Goal: Task Accomplishment & Management: Use online tool/utility

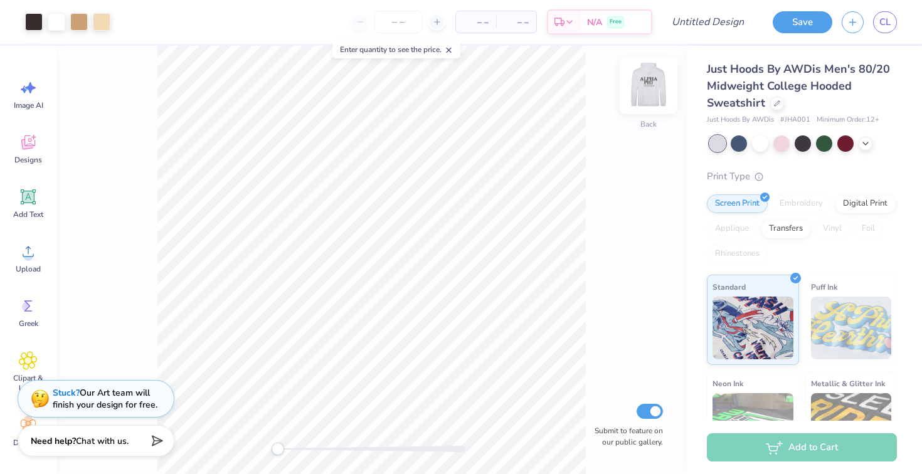
click at [648, 88] on img at bounding box center [649, 85] width 50 height 50
click at [648, 88] on img at bounding box center [648, 85] width 25 height 25
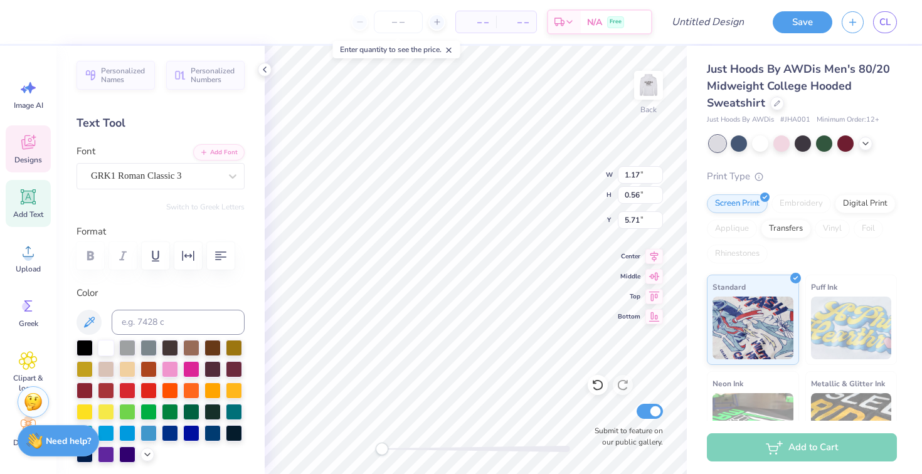
type textarea "AFS"
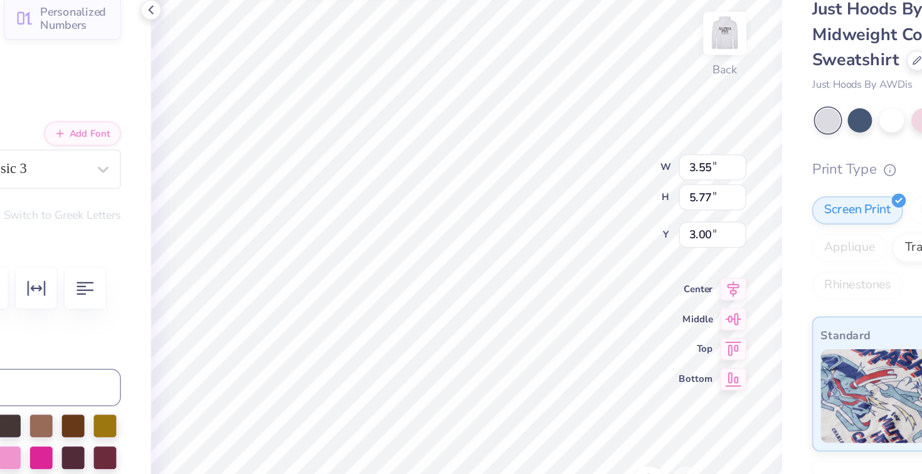
type input "1.71"
type input "0.56"
type input "5.71"
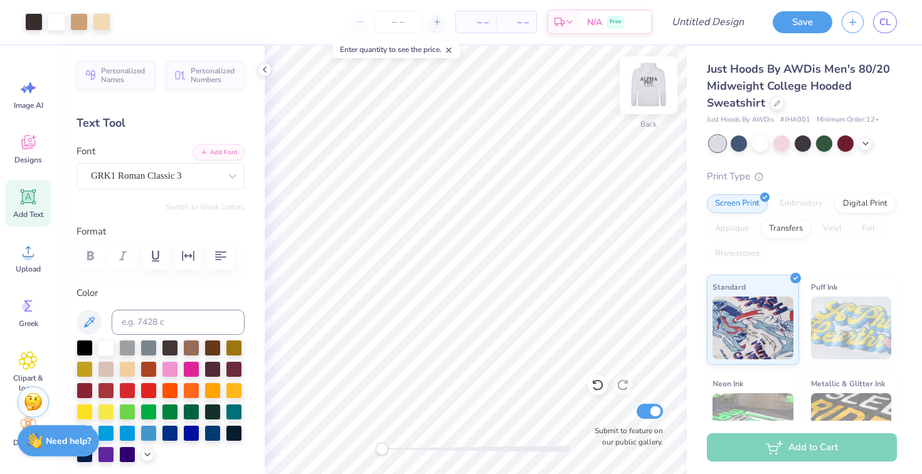
click at [647, 83] on img at bounding box center [649, 85] width 50 height 50
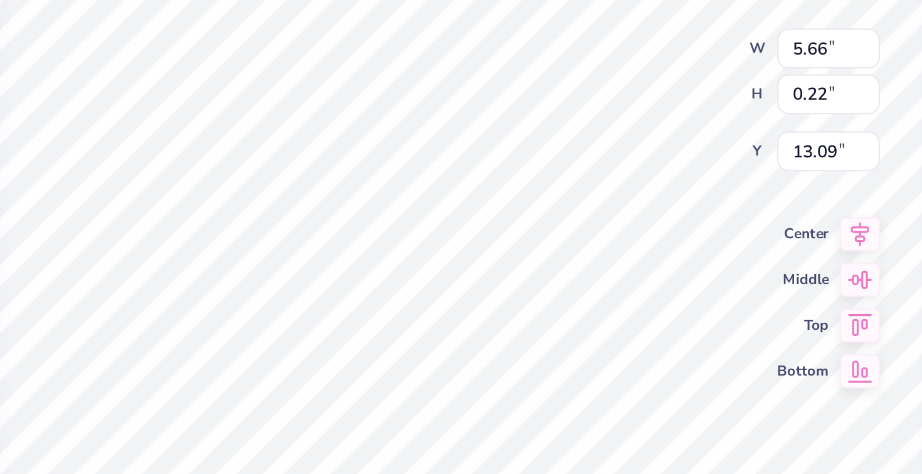
scroll to position [0, 8]
type textarea "AT THE [GEOGRAPHIC_DATA][US_STATE]"
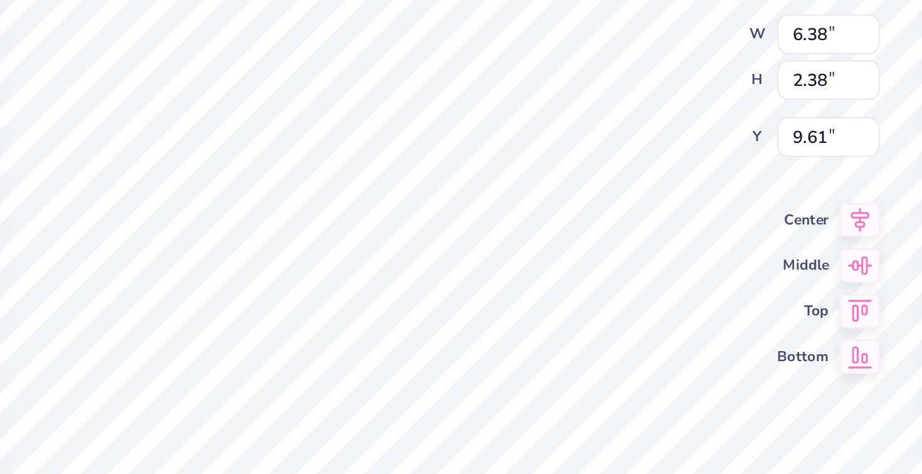
scroll to position [1, 1]
type textarea "PHI SIGMA"
click at [621, 276] on span "Middle" at bounding box center [629, 275] width 23 height 10
click at [629, 260] on div "Center" at bounding box center [640, 254] width 45 height 15
click at [634, 293] on span "Top" at bounding box center [629, 295] width 23 height 10
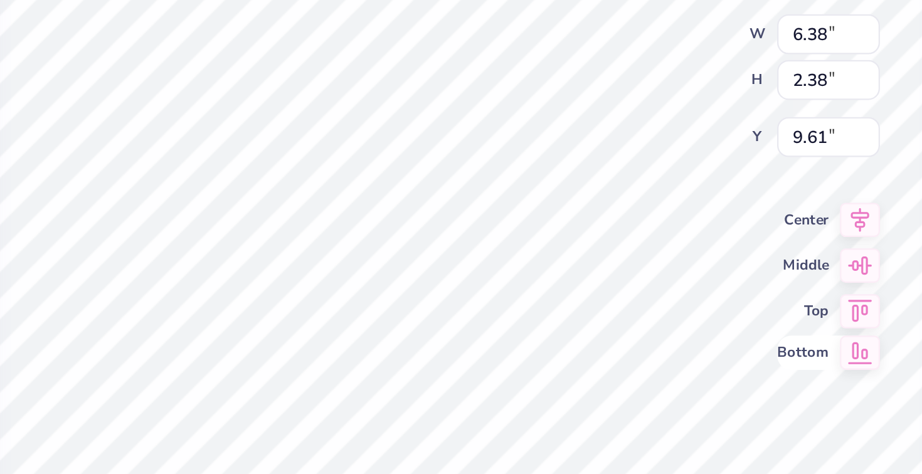
click at [637, 309] on div "Bottom" at bounding box center [640, 314] width 45 height 15
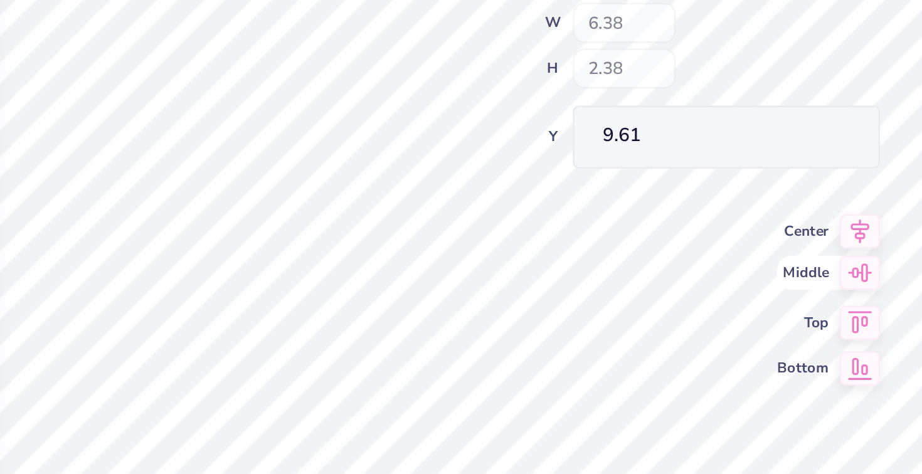
click at [637, 266] on div "Front W 6.38 H 2.38 Y 9.61 Center Middle Top Bottom Submit to feature on our pu…" at bounding box center [476, 260] width 422 height 429
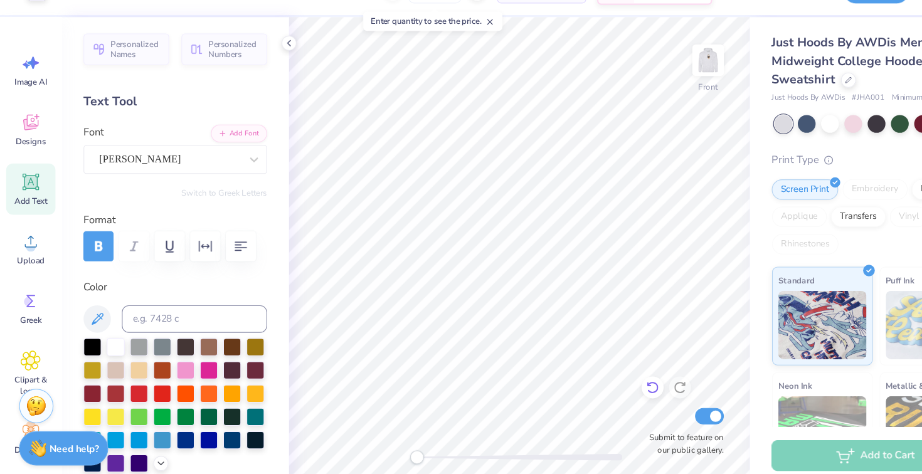
click at [596, 381] on icon at bounding box center [597, 385] width 11 height 11
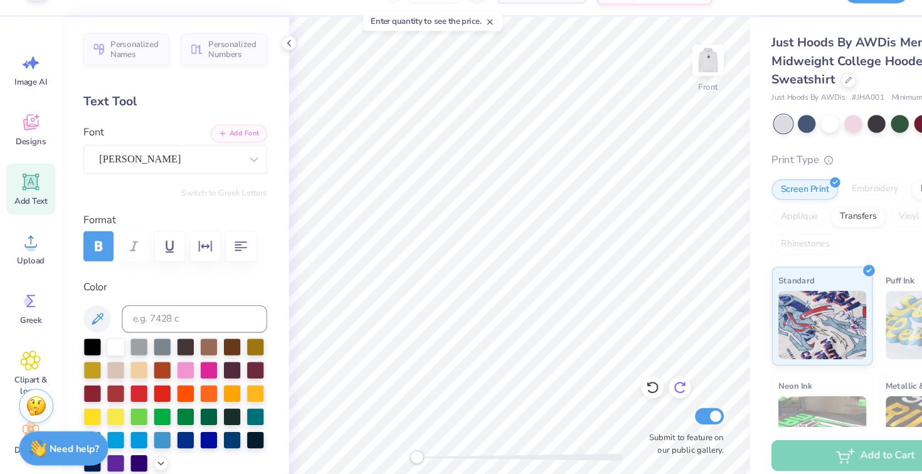
click at [624, 385] on icon at bounding box center [623, 385] width 13 height 13
type input "7.60"
type input "1.08"
type input "12.66"
type input "12.21"
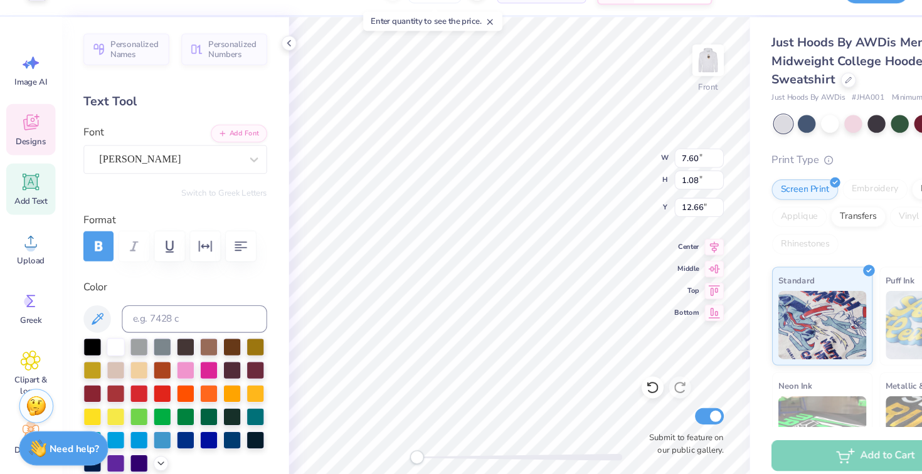
type input "6.51"
click at [601, 385] on icon at bounding box center [598, 385] width 13 height 13
type input "7.55"
click at [601, 385] on icon at bounding box center [598, 385] width 13 height 13
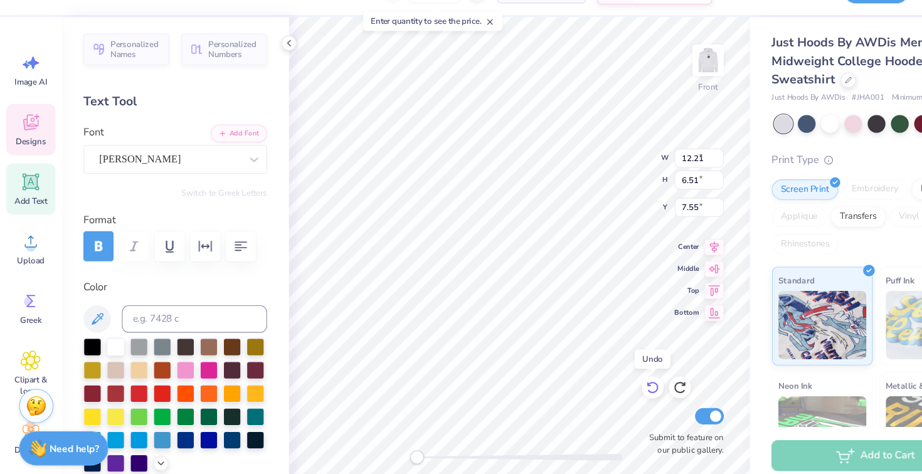
type input "6.38"
type input "2.38"
type input "9.61"
click at [595, 380] on icon at bounding box center [598, 385] width 13 height 13
type input "7.60"
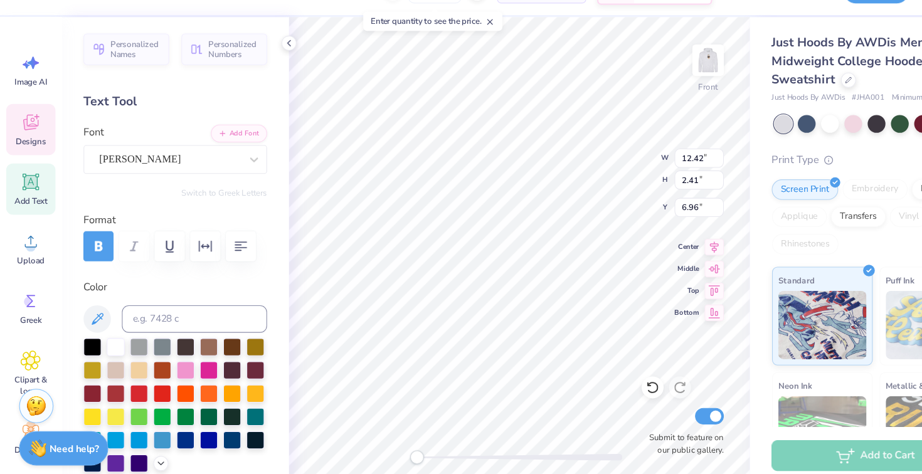
type input "1.08"
type input "12.66"
type input "19.85"
type input "12.42"
type input "2.41"
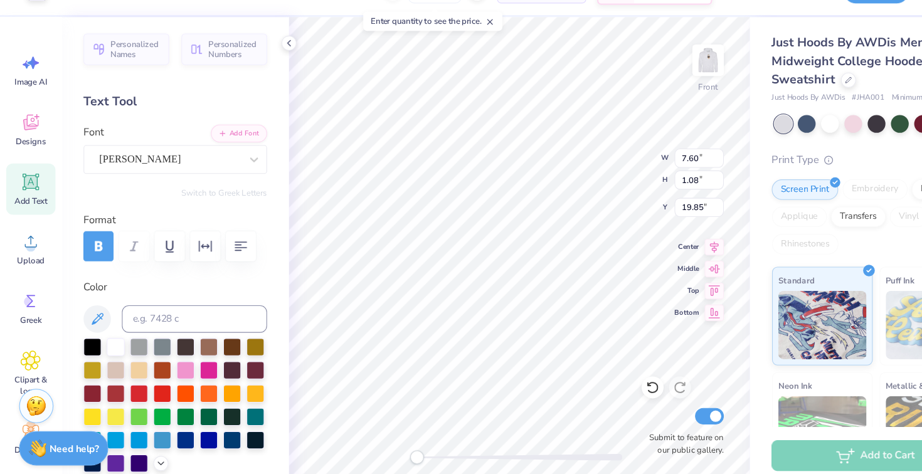
type input "16.53"
type textarea "SIGMA"
type input "12.42"
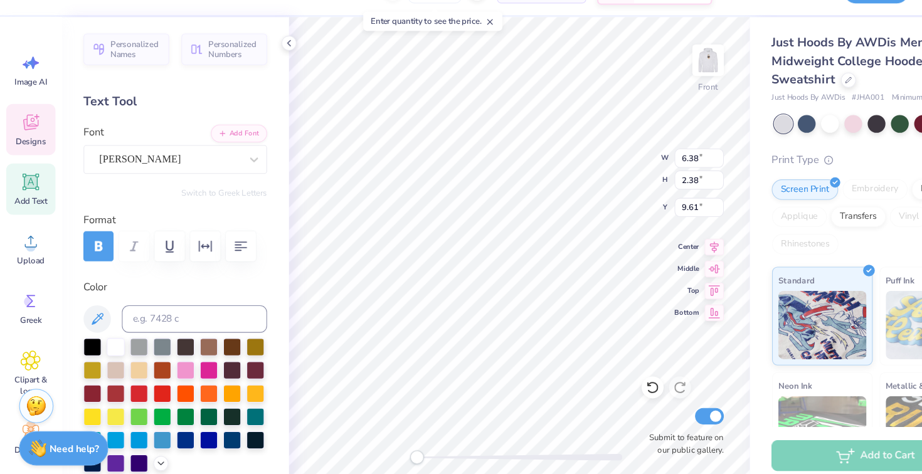
type input "2.41"
type input "6.96"
type input "15.46"
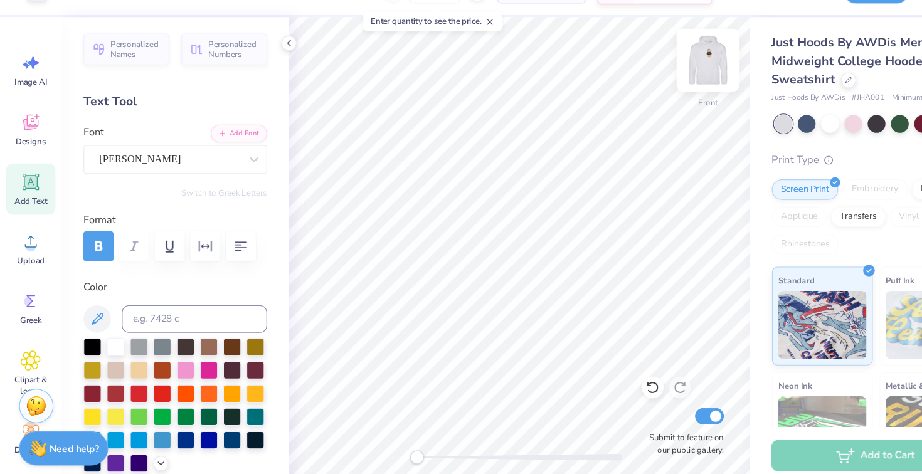
click at [649, 90] on img at bounding box center [649, 85] width 50 height 50
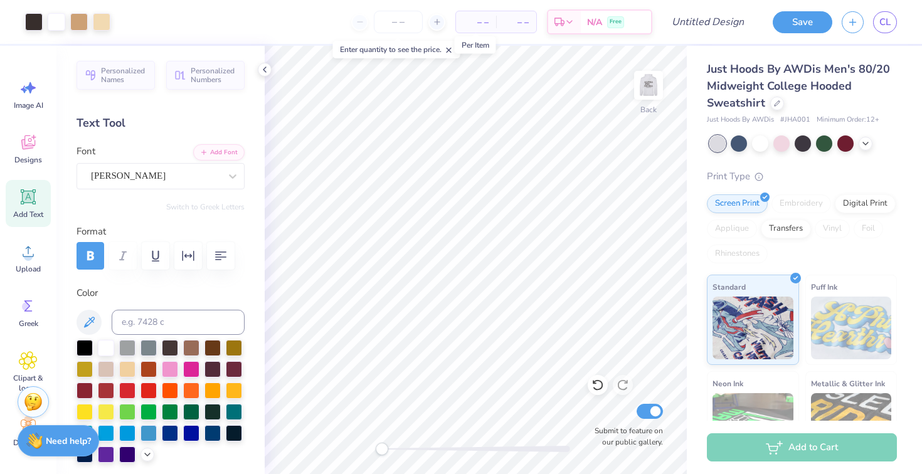
click at [474, 19] on span "– –" at bounding box center [476, 22] width 25 height 13
click at [395, 28] on input "number" at bounding box center [398, 22] width 49 height 23
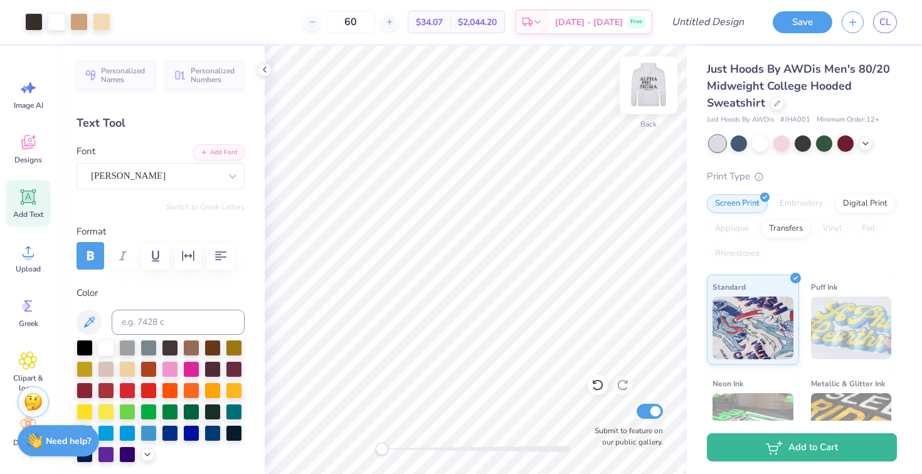
type input "60"
click at [655, 87] on img at bounding box center [649, 85] width 50 height 50
click at [655, 87] on img at bounding box center [648, 85] width 25 height 25
click at [648, 82] on img at bounding box center [649, 85] width 50 height 50
click at [648, 82] on img at bounding box center [648, 85] width 25 height 25
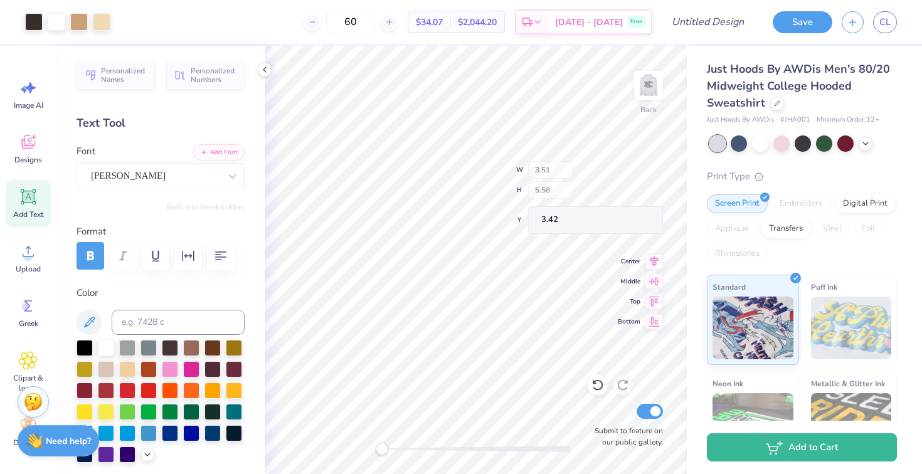
click at [552, 186] on div "Back W 3.51 H 5.58 Y 3.42 Center Middle Top Bottom Submit to feature on our pub…" at bounding box center [476, 260] width 422 height 429
click at [652, 87] on img at bounding box center [649, 85] width 50 height 50
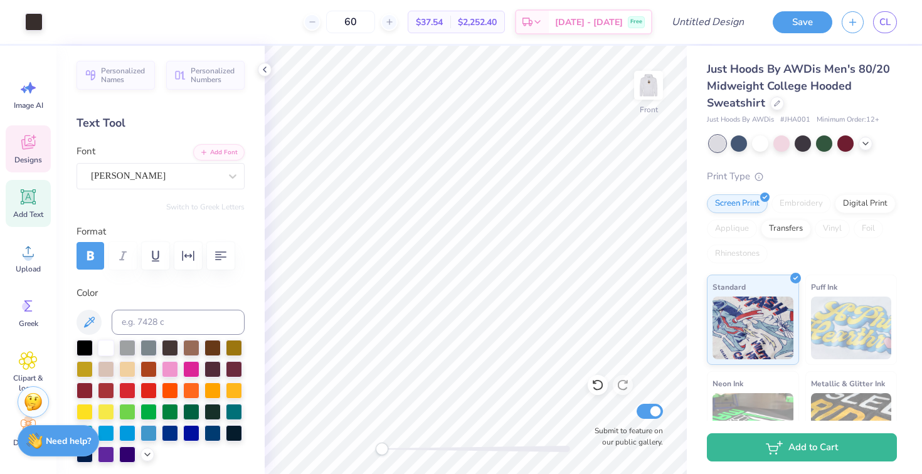
click at [23, 134] on icon at bounding box center [28, 142] width 19 height 19
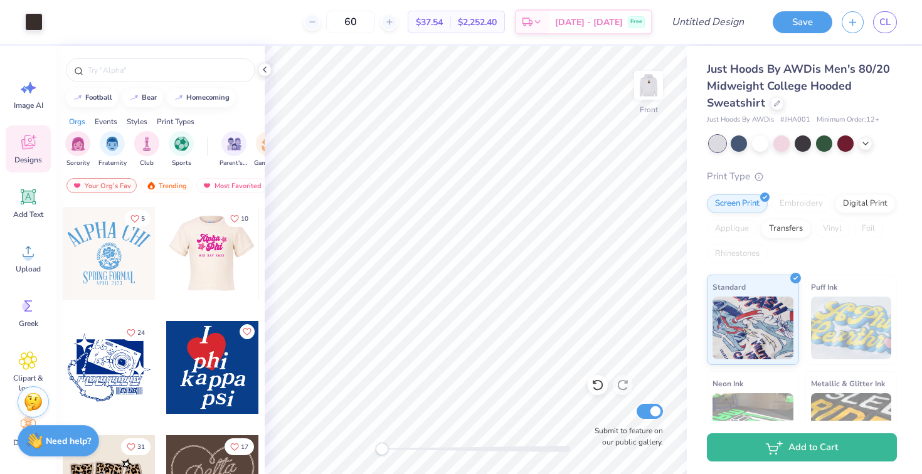
scroll to position [570, 0]
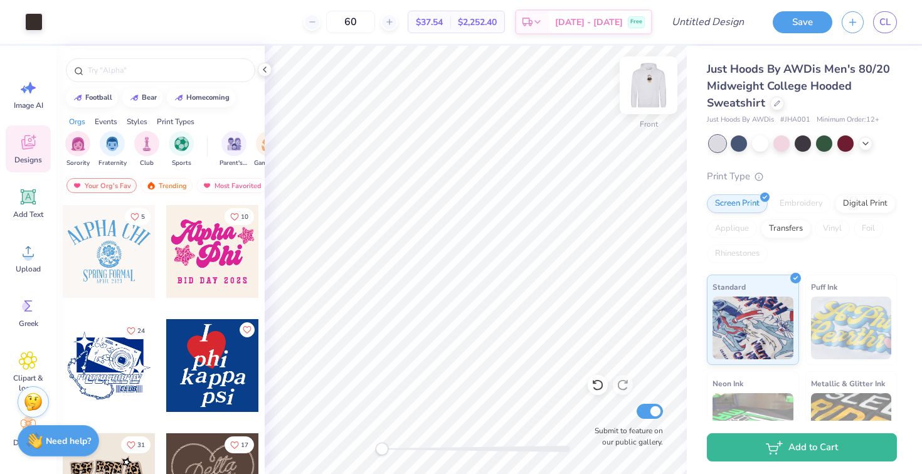
click at [649, 89] on img at bounding box center [649, 85] width 50 height 50
click at [649, 89] on img at bounding box center [648, 85] width 25 height 25
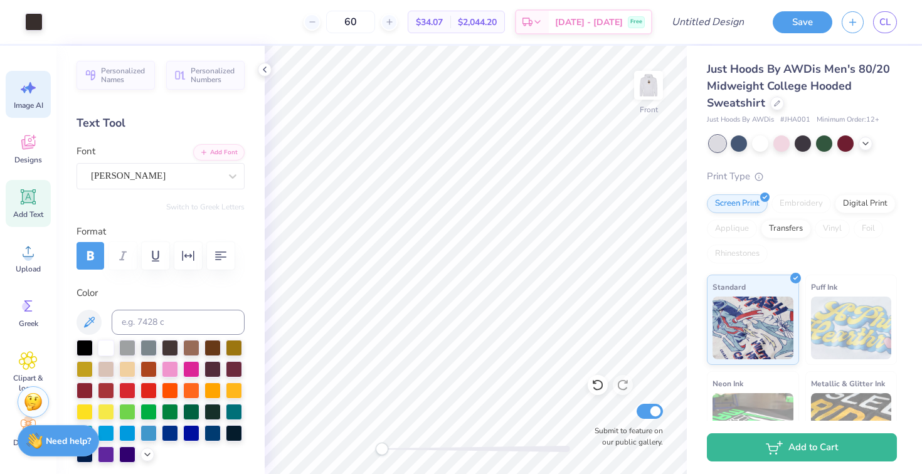
click at [31, 92] on icon at bounding box center [30, 87] width 11 height 11
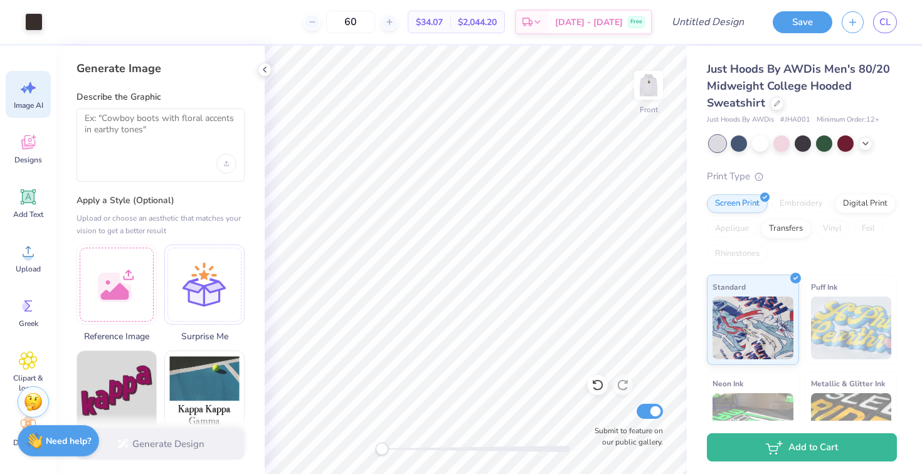
click at [127, 146] on div at bounding box center [161, 145] width 168 height 73
click at [123, 128] on textarea at bounding box center [161, 128] width 152 height 31
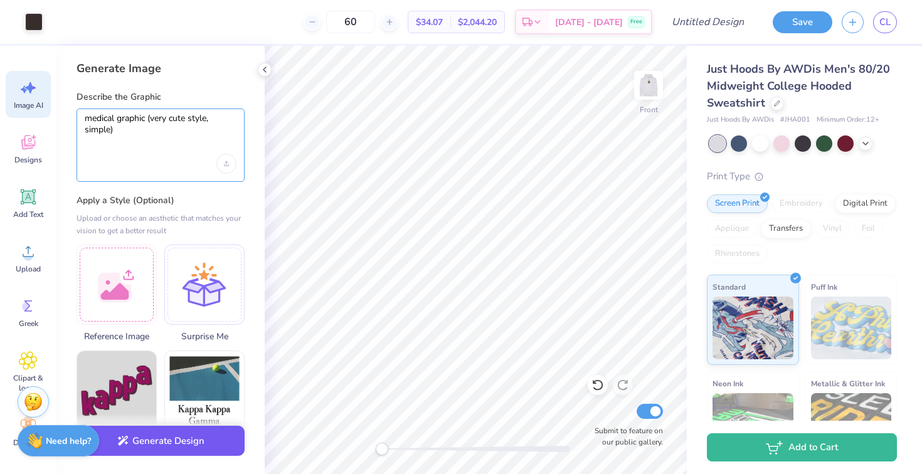
type textarea "medical graphic (very cute style, simple)"
click at [172, 450] on button "Generate Design" at bounding box center [161, 441] width 168 height 31
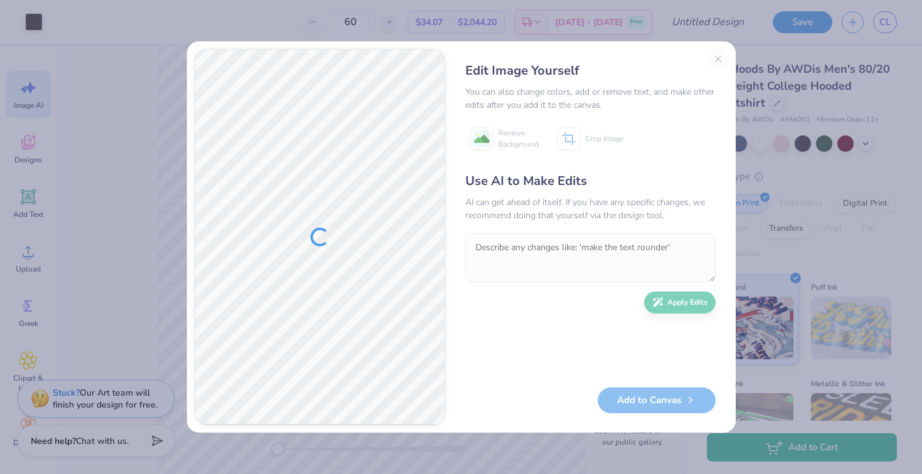
click at [718, 56] on div "Edit Image Yourself You can also change colors, add or remove text, and make ot…" at bounding box center [590, 237] width 275 height 376
click at [717, 61] on div "Edit Image Yourself You can also change colors, add or remove text, and make ot…" at bounding box center [590, 237] width 275 height 376
click at [718, 60] on div "Edit Image Yourself You can also change colors, add or remove text, and make ot…" at bounding box center [590, 237] width 275 height 376
click at [718, 60] on button "Close" at bounding box center [718, 59] width 20 height 20
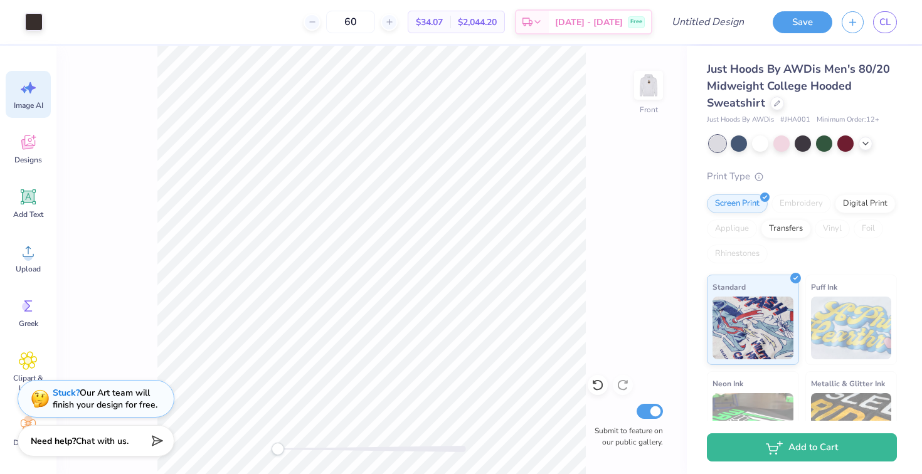
scroll to position [0, 28]
click at [24, 152] on div "Designs" at bounding box center [28, 148] width 45 height 47
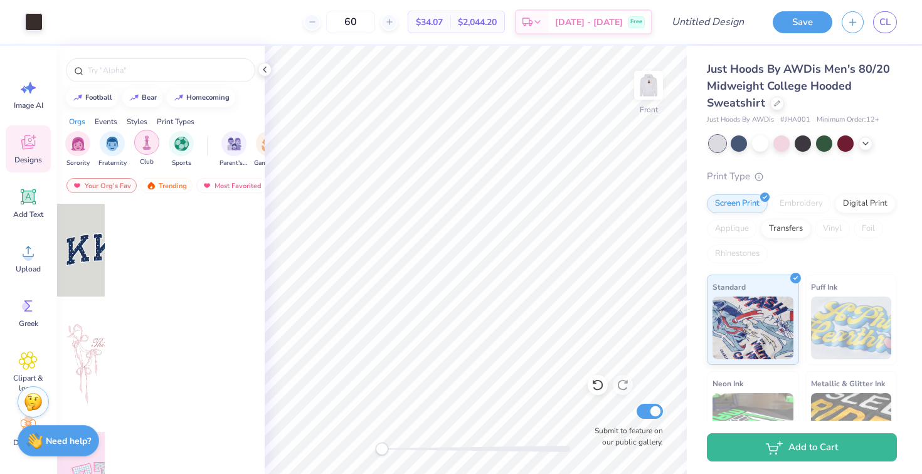
scroll to position [0, 0]
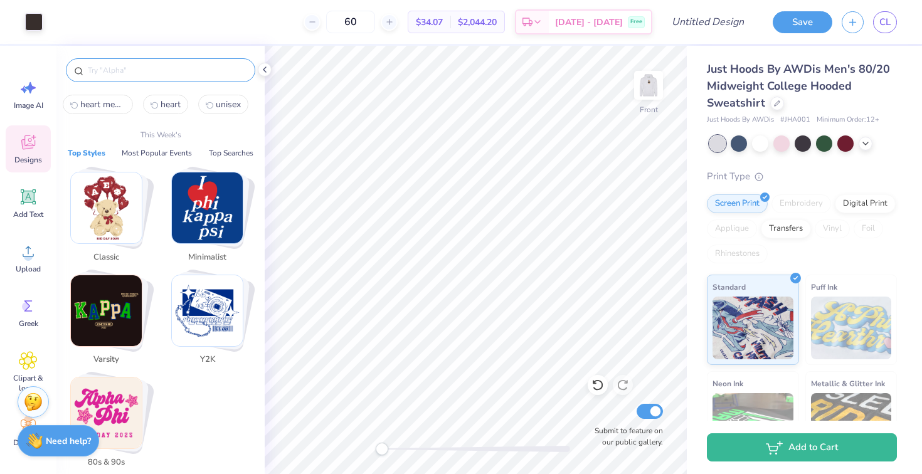
click at [137, 73] on input "text" at bounding box center [167, 70] width 161 height 13
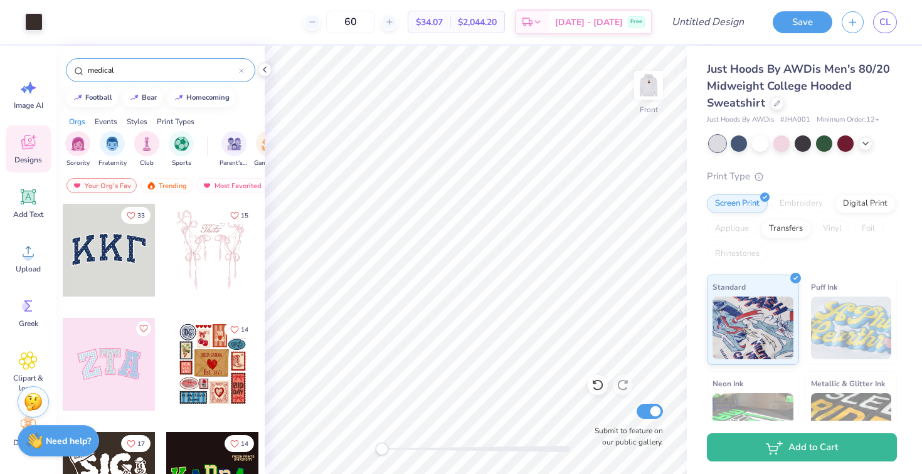
type input "medical"
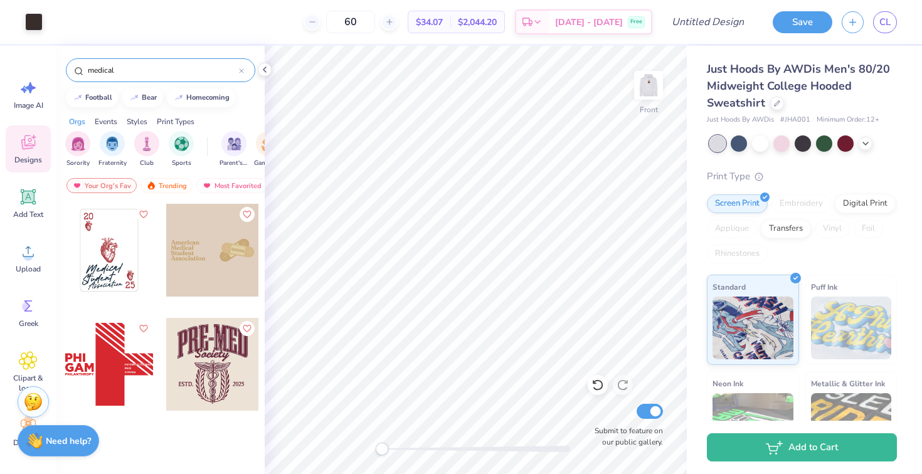
click at [109, 254] on div at bounding box center [109, 250] width 93 height 93
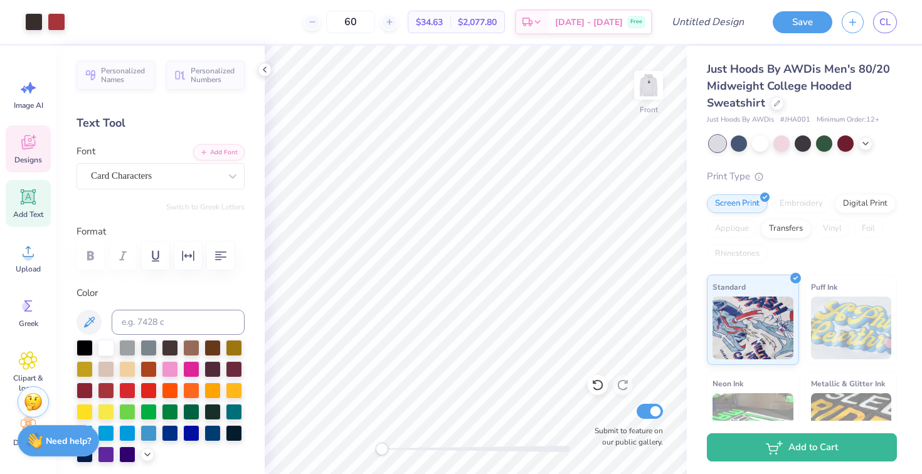
click at [36, 138] on icon at bounding box center [28, 142] width 19 height 19
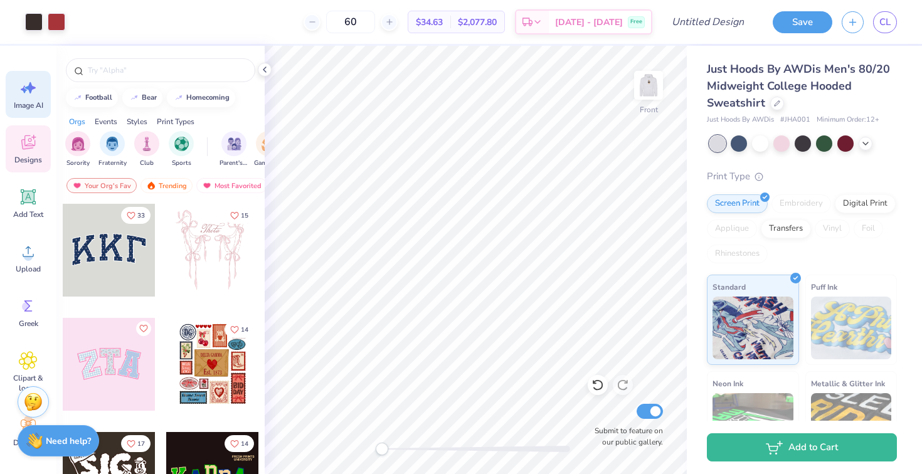
click at [35, 85] on icon at bounding box center [28, 87] width 19 height 19
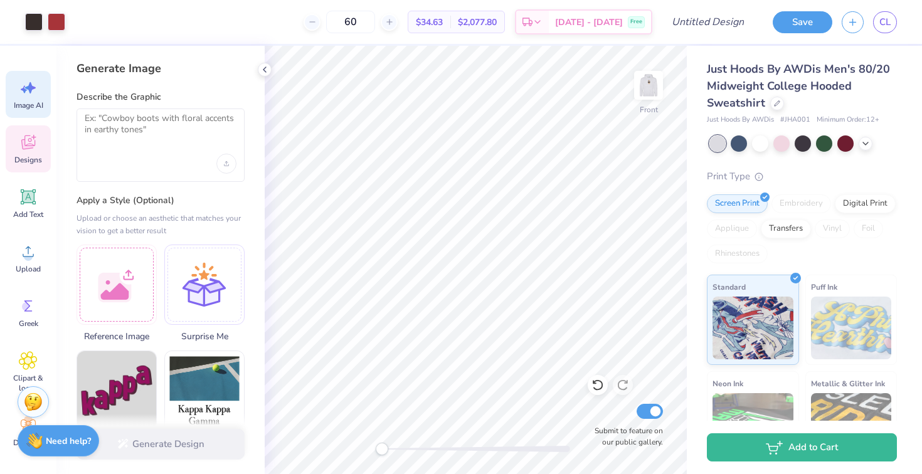
click at [35, 145] on icon at bounding box center [28, 143] width 14 height 14
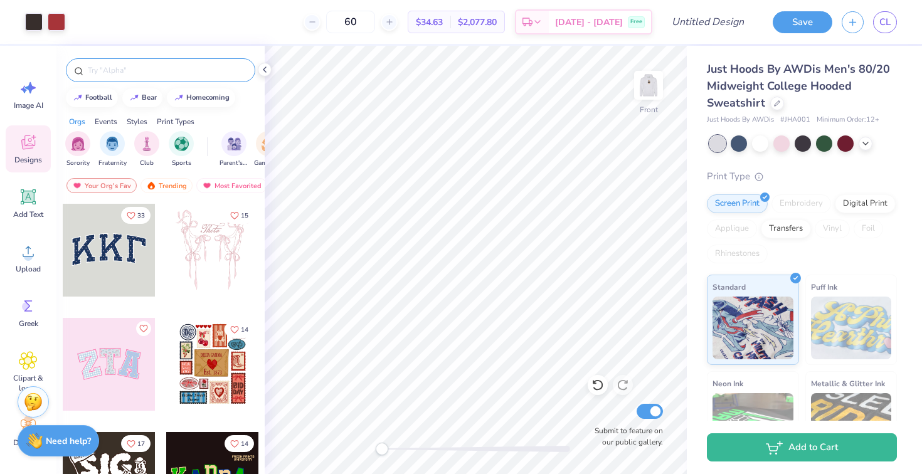
click at [150, 76] on input "text" at bounding box center [167, 70] width 161 height 13
type input "medical"
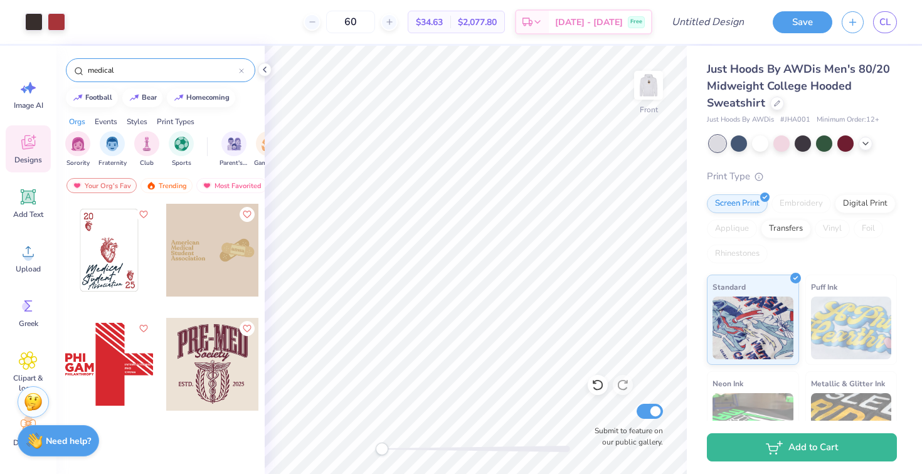
click at [206, 250] on div at bounding box center [212, 250] width 93 height 93
type input "3.12"
type input "0.67"
type input "15.90"
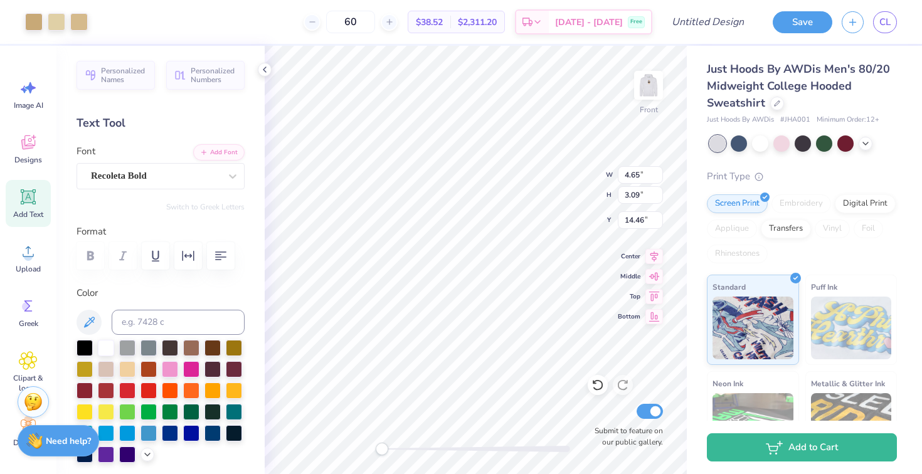
type input "20.14"
type input "2.01"
type input "2.76"
type input "9.60"
type input "9.51"
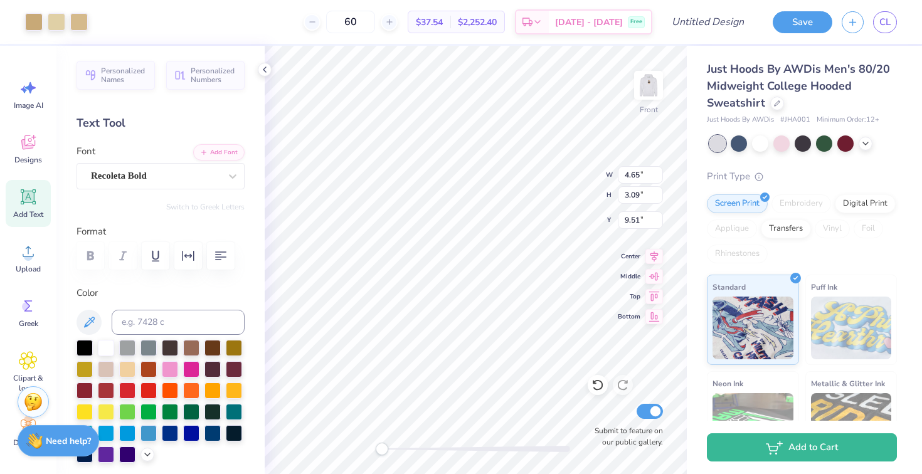
type input "3.26"
type input "2.12"
type input "9.92"
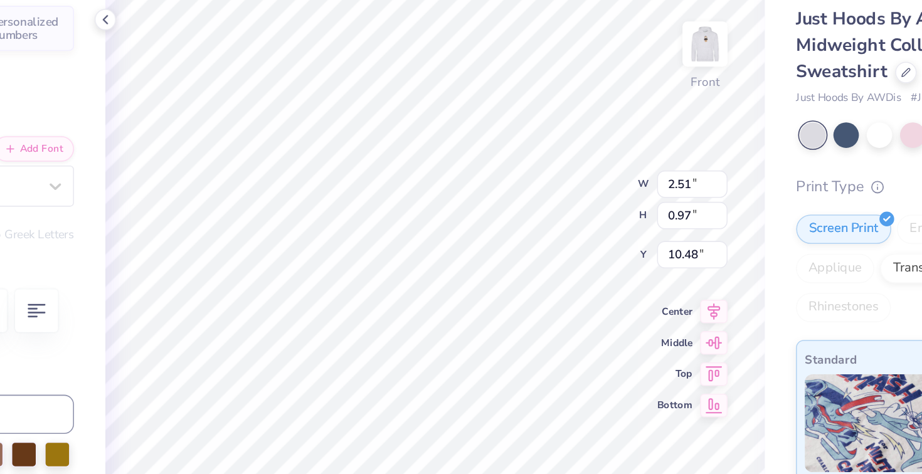
type input "1.20"
type input "0.45"
type input "10.75"
type textarea "APS"
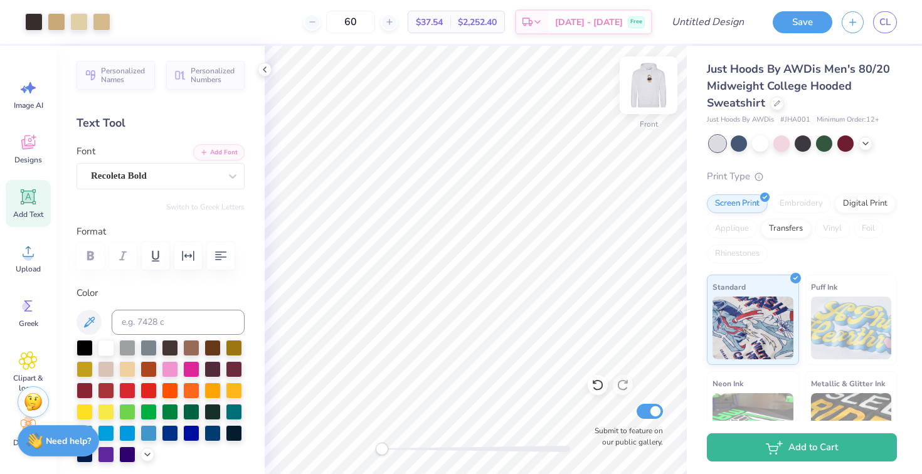
click at [654, 90] on img at bounding box center [649, 85] width 50 height 50
type input "4.43"
type input "7.37"
type input "1.98"
click at [597, 390] on icon at bounding box center [597, 385] width 11 height 11
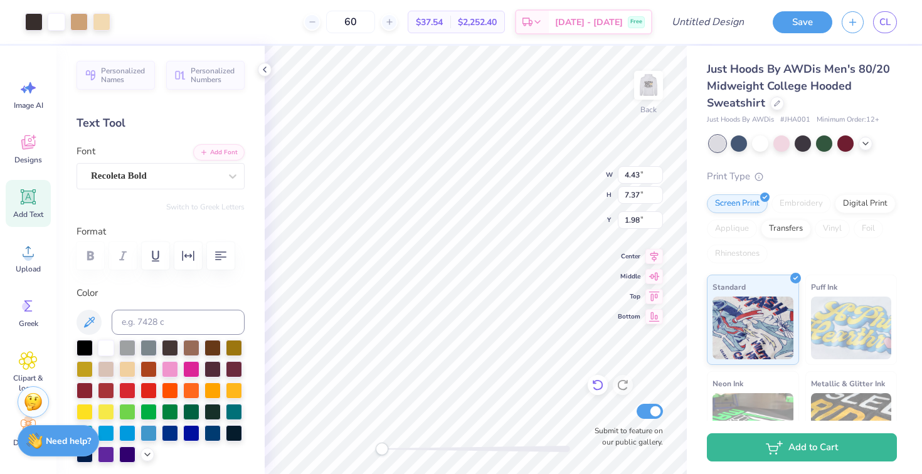
type input "3.59"
type input "6.00"
type input "3.00"
click at [646, 92] on img at bounding box center [649, 85] width 50 height 50
click at [646, 92] on img at bounding box center [648, 85] width 25 height 25
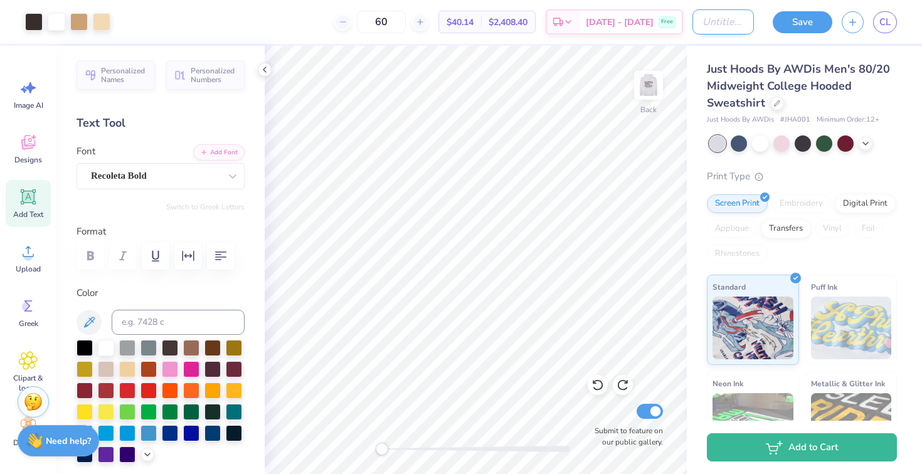
click at [698, 24] on input "Design Title" at bounding box center [723, 21] width 61 height 25
type input "APS Hoodie #4"
click at [648, 92] on img at bounding box center [649, 85] width 50 height 50
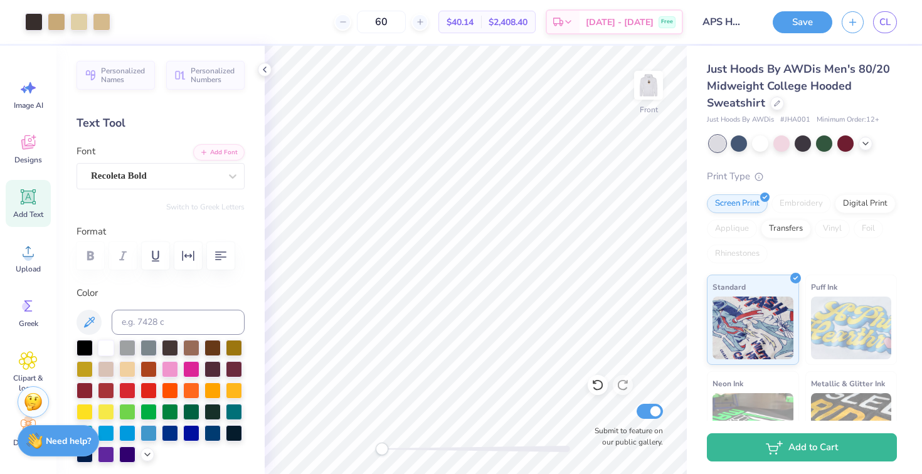
click at [648, 92] on img at bounding box center [648, 85] width 25 height 25
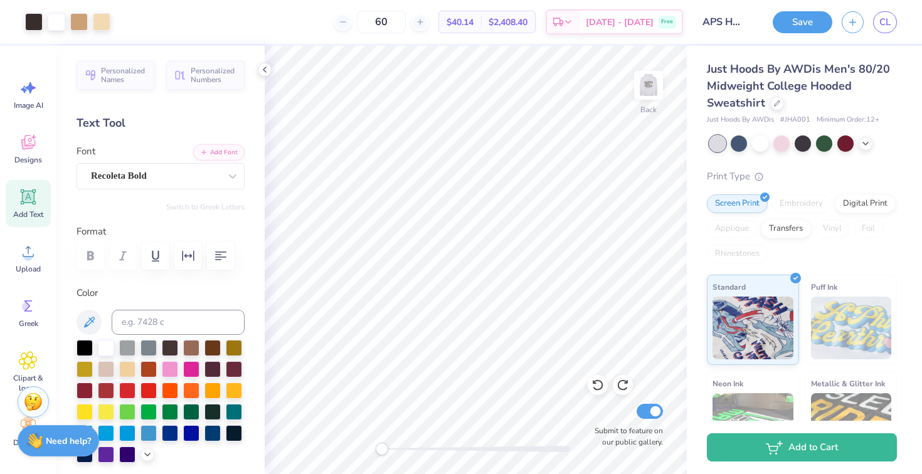
click at [648, 92] on img at bounding box center [648, 85] width 25 height 25
click at [654, 80] on img at bounding box center [649, 85] width 50 height 50
click at [654, 80] on img at bounding box center [648, 85] width 25 height 25
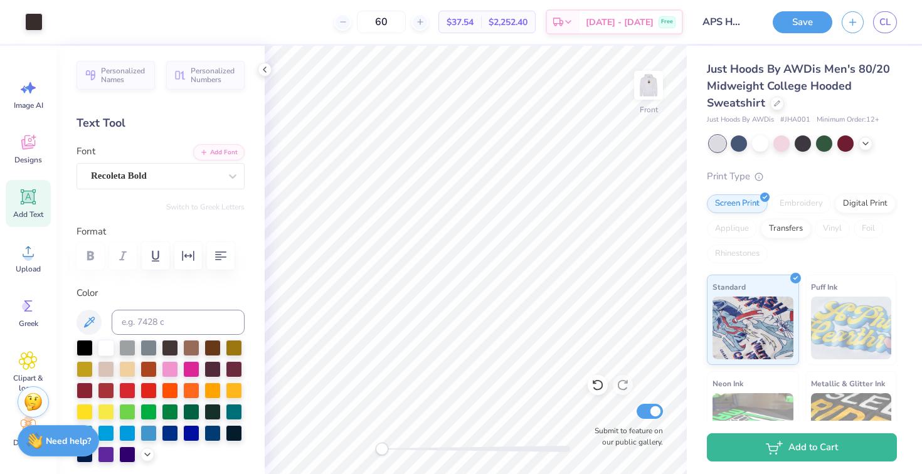
click at [654, 80] on img at bounding box center [648, 85] width 25 height 25
type input "4.63"
type input "7.70"
type input "3.00"
click at [602, 385] on icon at bounding box center [597, 385] width 11 height 11
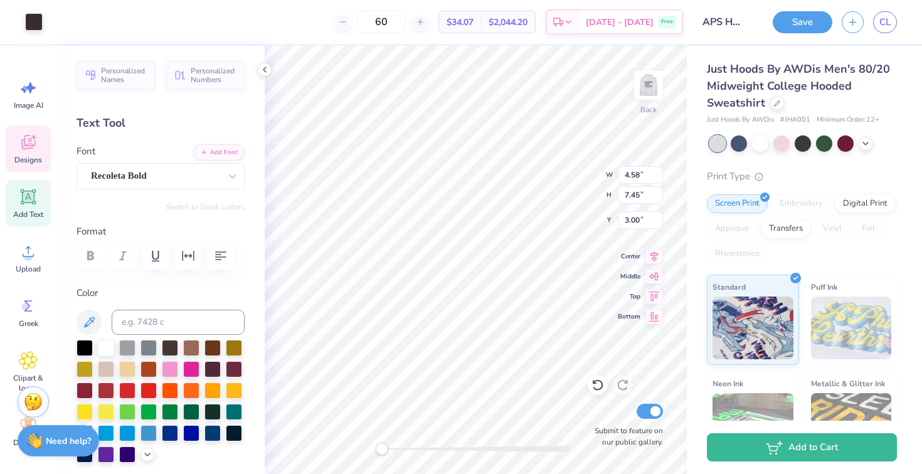
type input "4.03"
type input "6.55"
type input "3.45"
type input "3.09"
type input "5.22"
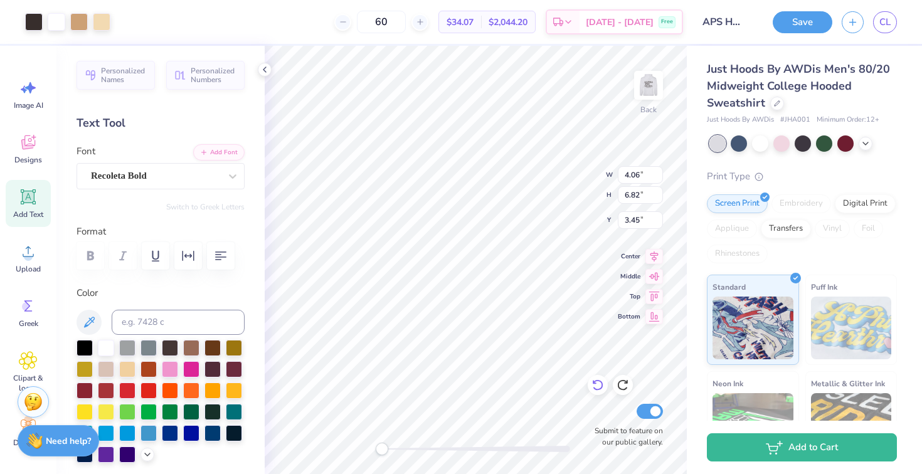
type input "3.81"
click at [601, 386] on icon at bounding box center [598, 385] width 13 height 13
type input "3.38"
type input "5.70"
type input "3.70"
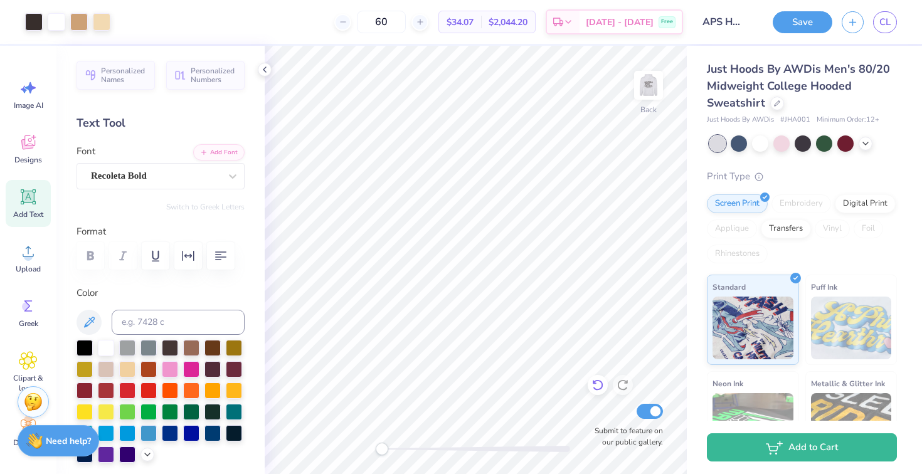
click at [595, 386] on icon at bounding box center [598, 385] width 13 height 13
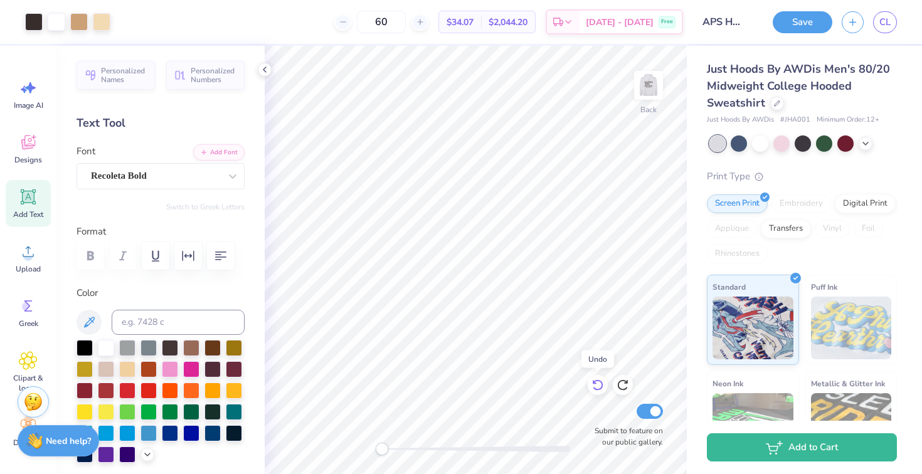
click at [595, 386] on icon at bounding box center [598, 385] width 13 height 13
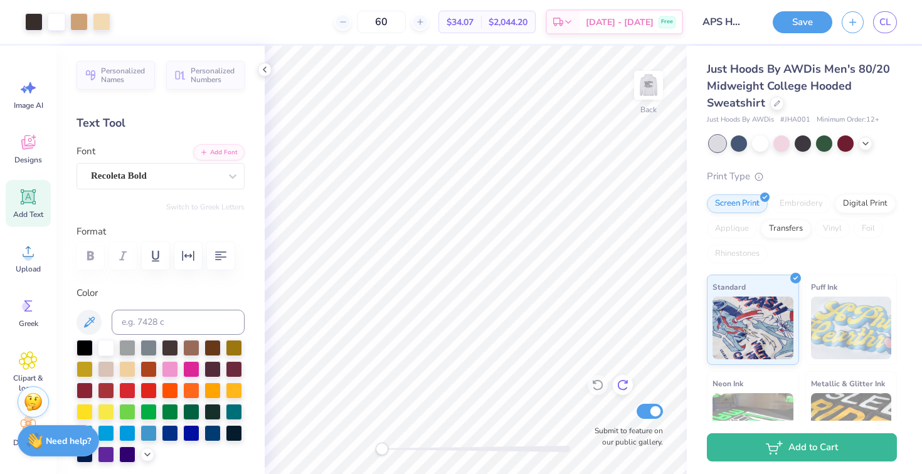
click at [626, 389] on icon at bounding box center [622, 385] width 11 height 11
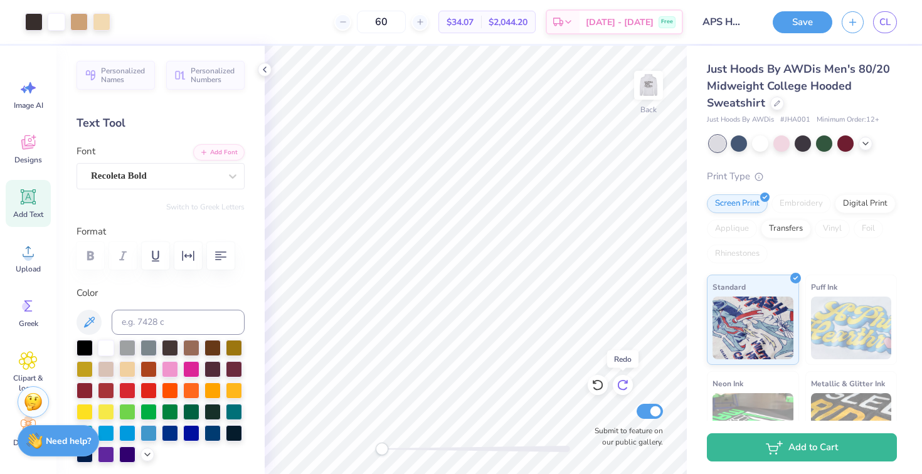
click at [626, 389] on icon at bounding box center [622, 385] width 11 height 11
type input "2.77"
type input "4.66"
type input "3.48"
type input "3.19"
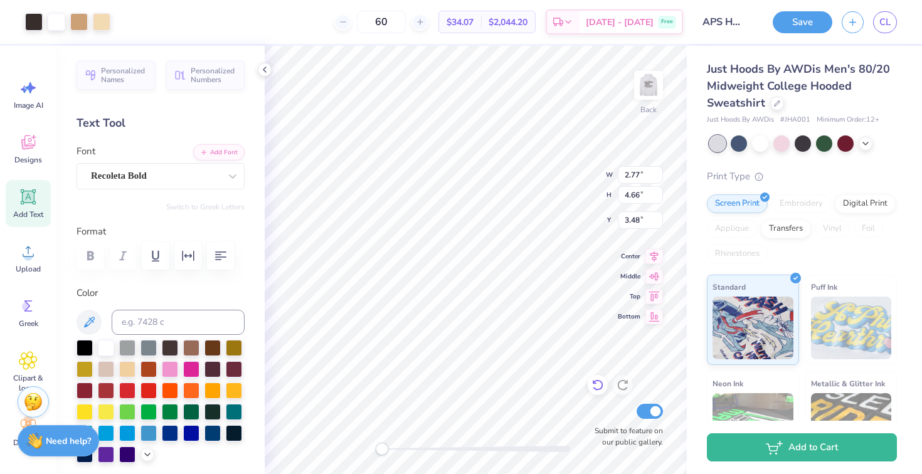
type input "5.36"
type input "3.83"
click at [600, 382] on icon at bounding box center [597, 385] width 11 height 11
type input "2.97"
type input "5.01"
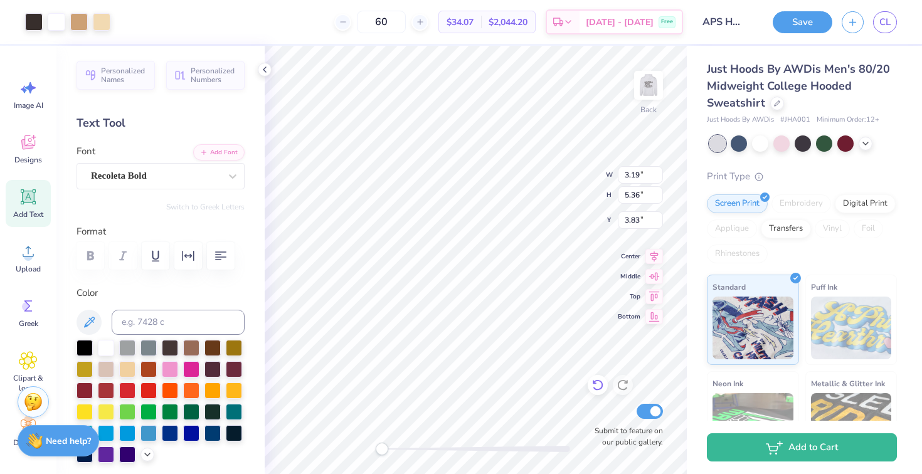
type input "3.48"
click at [600, 382] on icon at bounding box center [597, 385] width 11 height 11
type input "3.35"
type input "5.60"
type input "3.00"
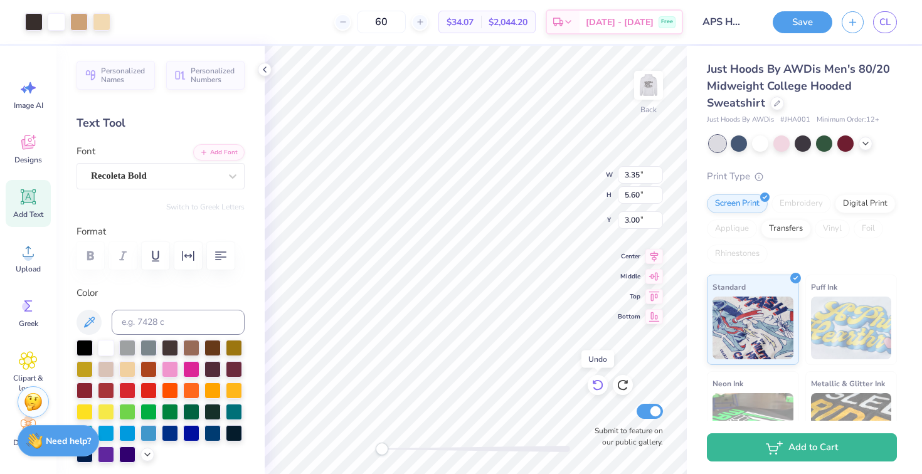
click at [600, 382] on icon at bounding box center [597, 385] width 11 height 11
type input "4.08"
type input "6.82"
click at [600, 382] on icon at bounding box center [597, 385] width 11 height 11
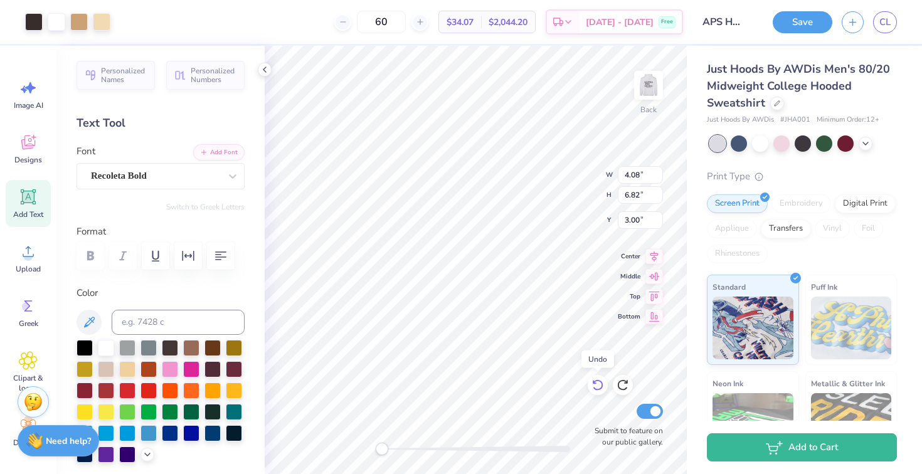
type input "3.59"
type input "6.00"
click at [600, 382] on icon at bounding box center [597, 385] width 11 height 11
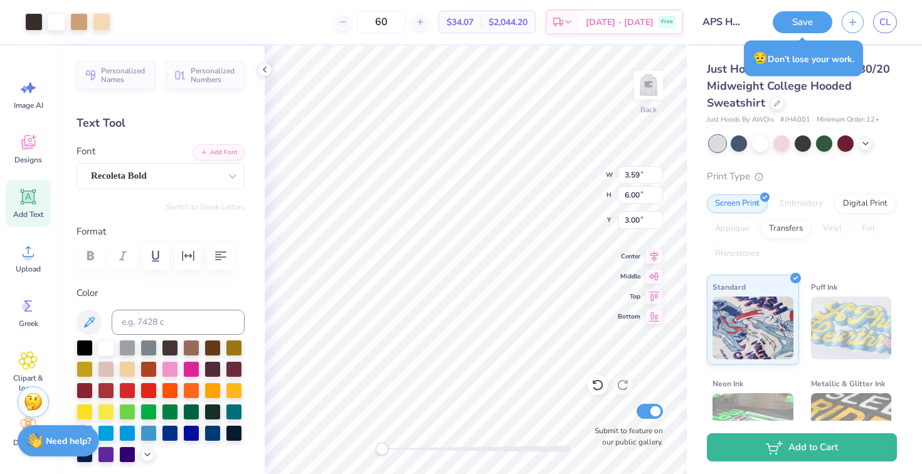
type input "3.23"
type input "5.41"
type input "3.14"
click at [599, 388] on icon at bounding box center [598, 385] width 13 height 13
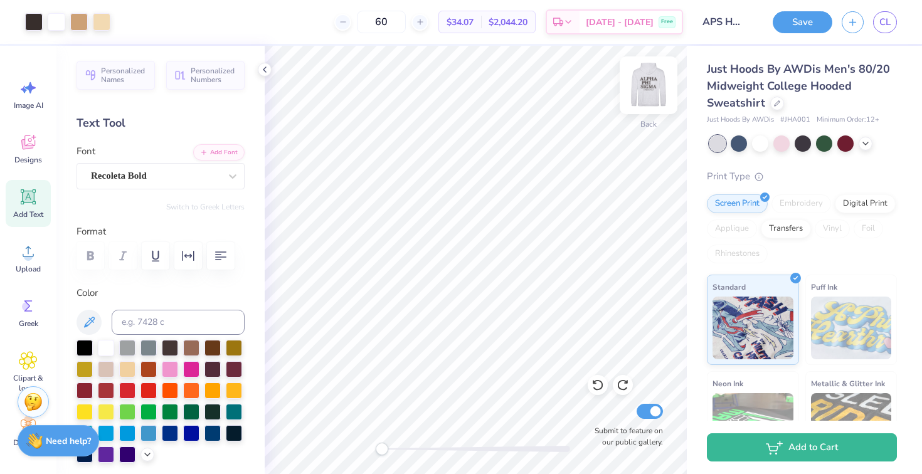
click at [653, 97] on img at bounding box center [649, 85] width 50 height 50
click at [650, 83] on img at bounding box center [649, 85] width 50 height 50
click at [32, 148] on icon at bounding box center [28, 142] width 19 height 19
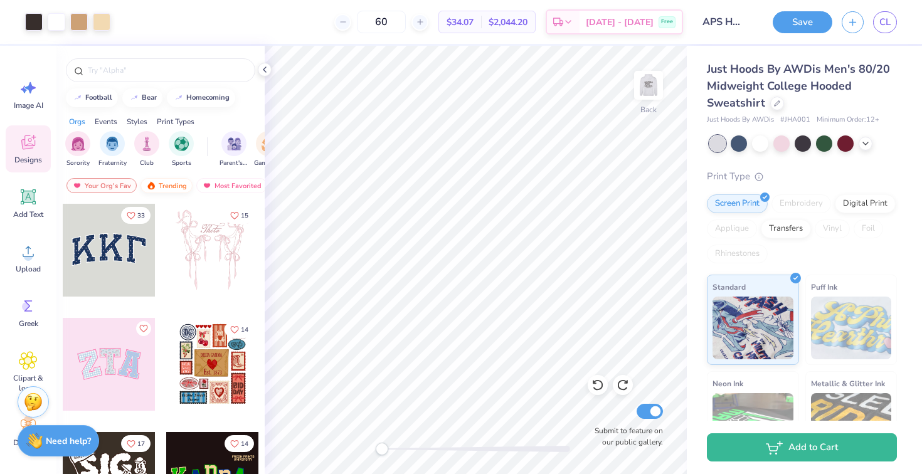
click at [173, 184] on div "Trending" at bounding box center [167, 185] width 52 height 15
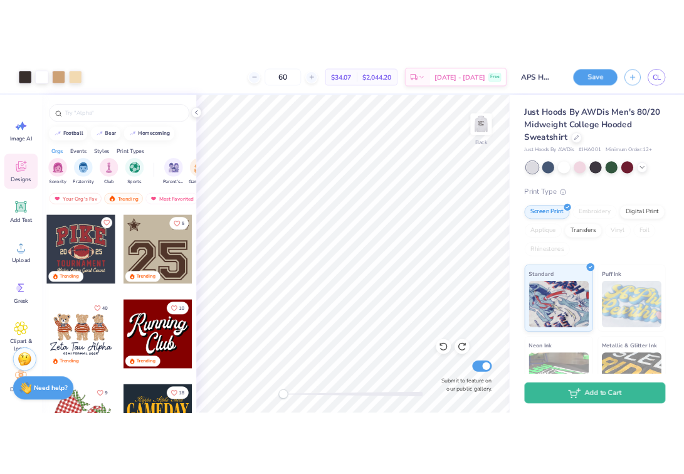
scroll to position [1148, 0]
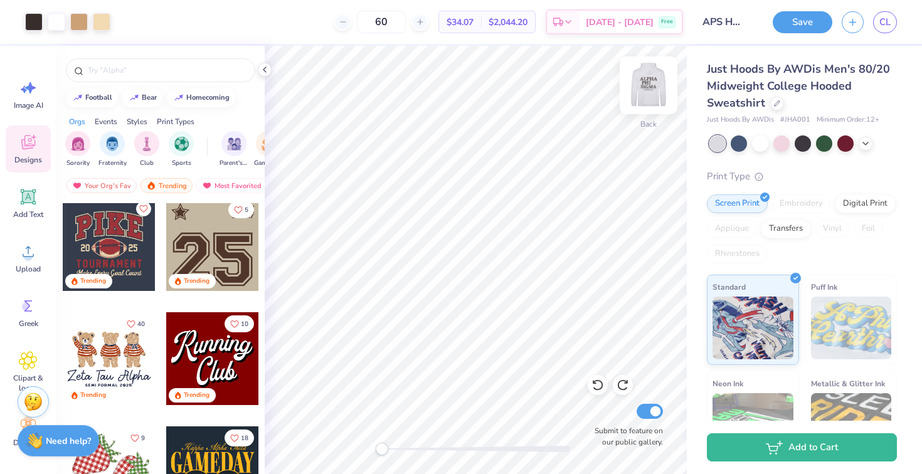
click at [653, 86] on img at bounding box center [649, 85] width 50 height 50
click at [653, 86] on img at bounding box center [648, 85] width 25 height 25
click at [647, 88] on img at bounding box center [649, 85] width 50 height 50
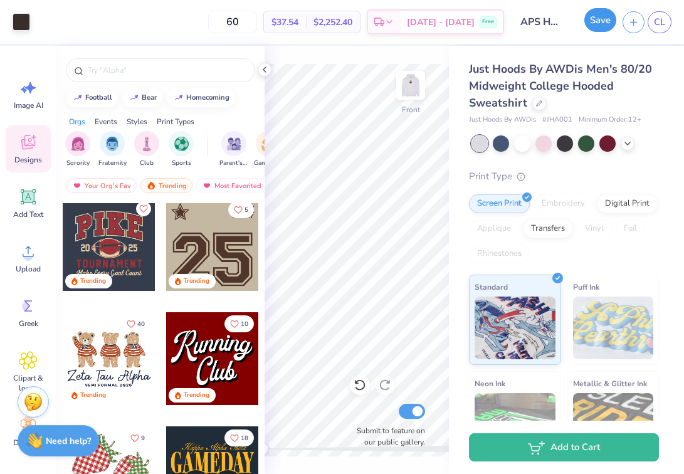
click at [597, 17] on button "Save" at bounding box center [601, 20] width 32 height 24
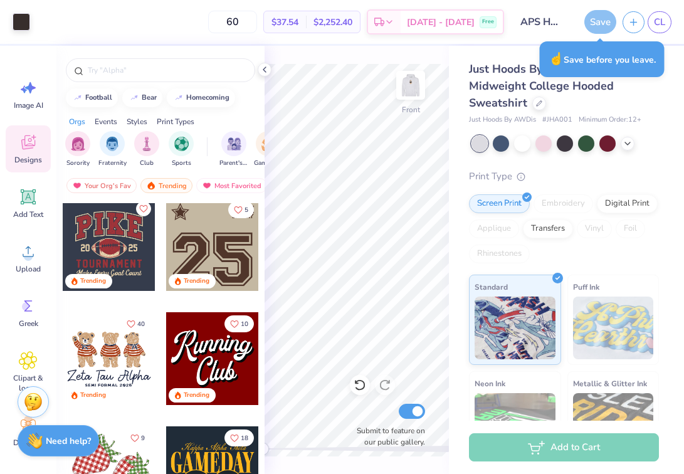
click at [592, 29] on div "Save" at bounding box center [601, 22] width 32 height 24
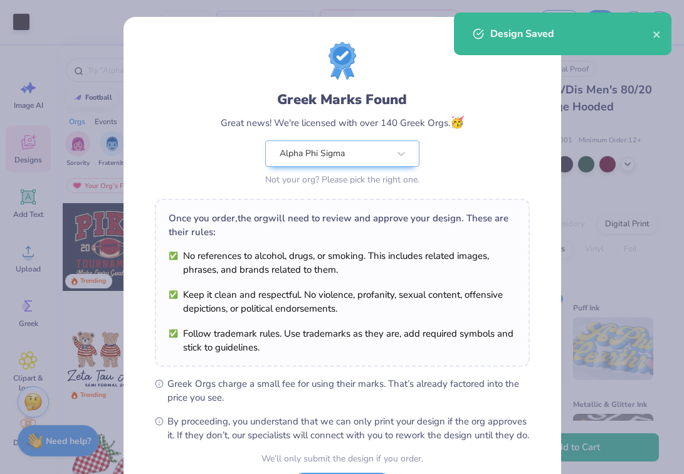
click at [663, 35] on div "Design Saved" at bounding box center [563, 34] width 218 height 43
click at [659, 35] on icon "close" at bounding box center [657, 34] width 9 height 10
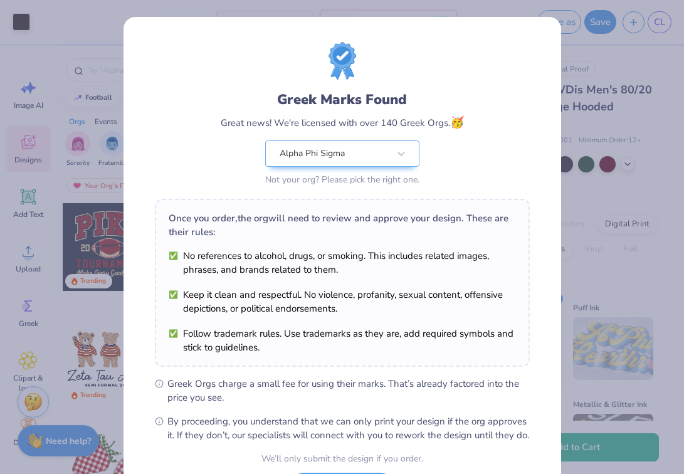
scroll to position [113, 0]
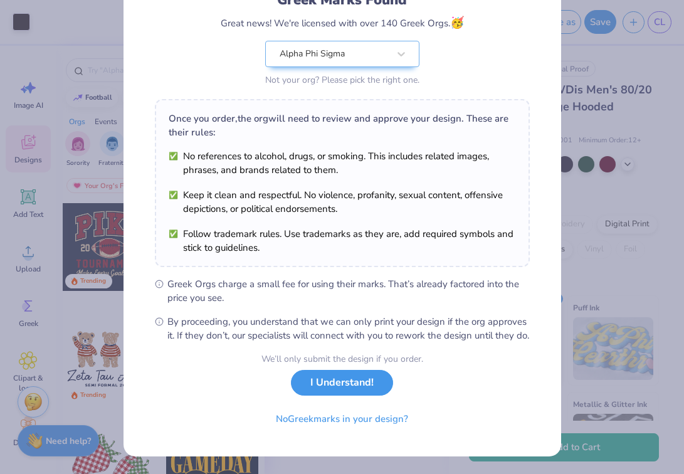
click at [362, 385] on button "I Understand!" at bounding box center [342, 383] width 102 height 26
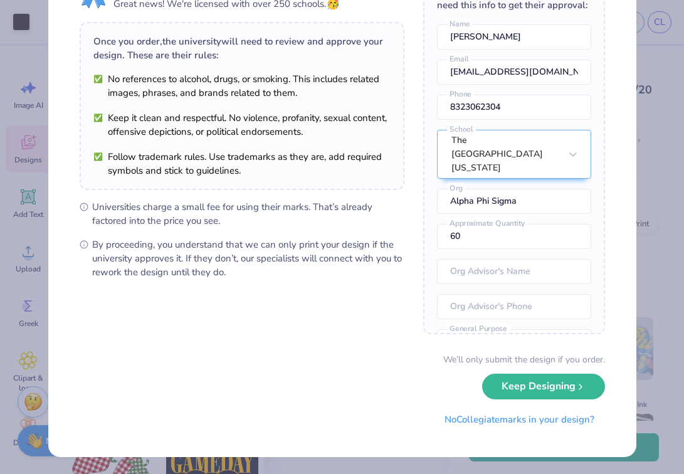
scroll to position [0, 0]
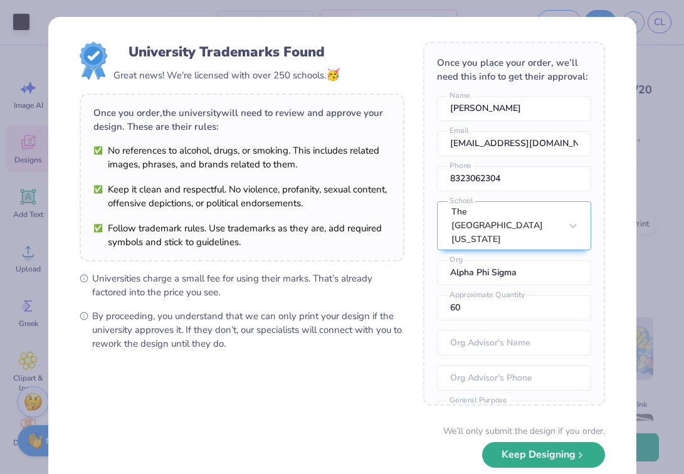
click at [577, 451] on icon "submit" at bounding box center [581, 455] width 10 height 10
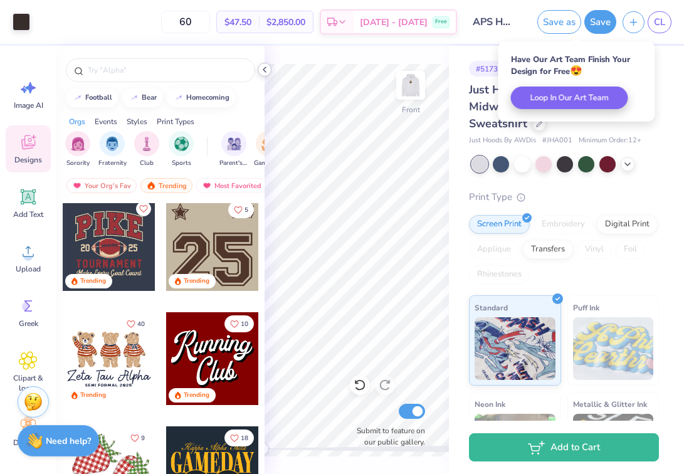
click at [265, 73] on icon at bounding box center [265, 70] width 10 height 10
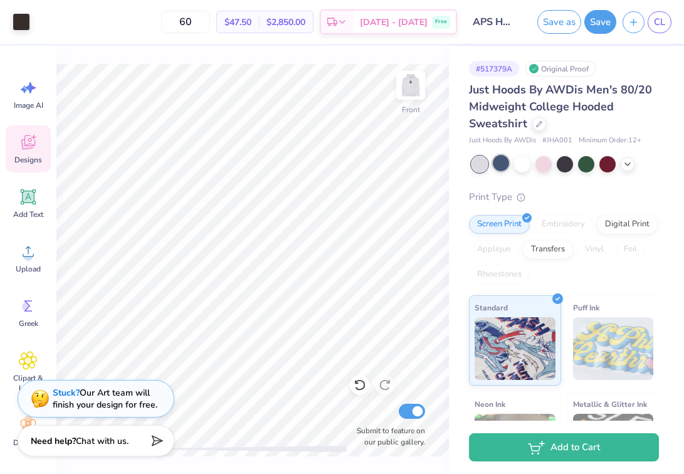
click at [503, 168] on div at bounding box center [501, 163] width 16 height 16
click at [526, 165] on div at bounding box center [522, 163] width 16 height 16
click at [632, 166] on icon at bounding box center [628, 163] width 10 height 10
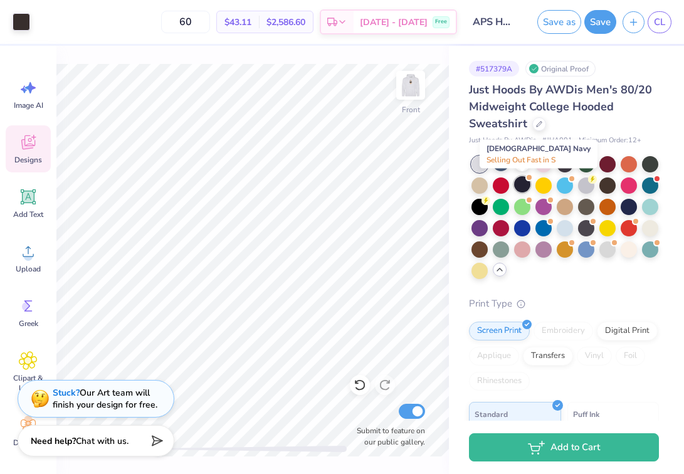
click at [525, 188] on div at bounding box center [522, 184] width 16 height 16
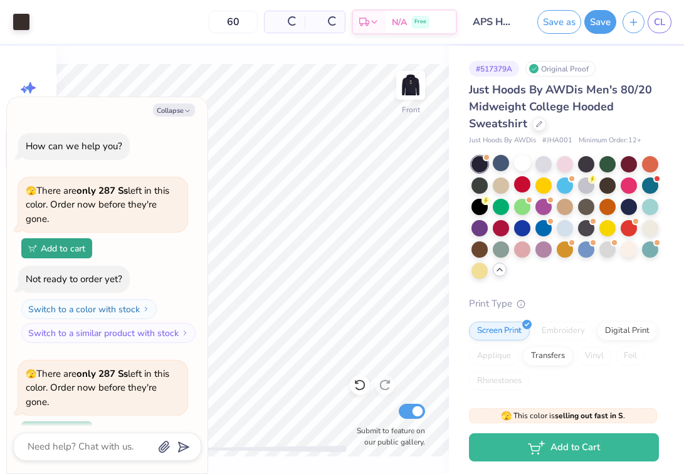
scroll to position [109, 0]
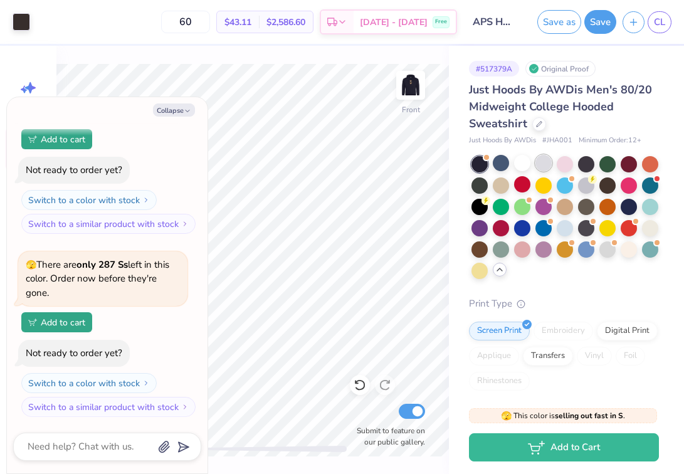
click at [550, 168] on div at bounding box center [544, 163] width 16 height 16
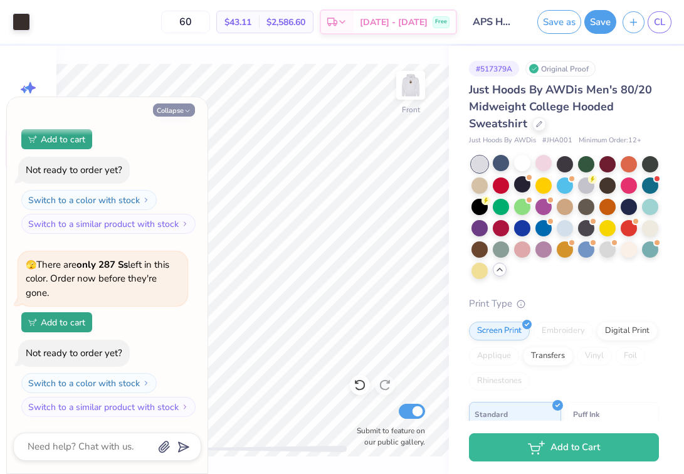
click at [167, 111] on button "Collapse" at bounding box center [174, 110] width 42 height 13
type textarea "x"
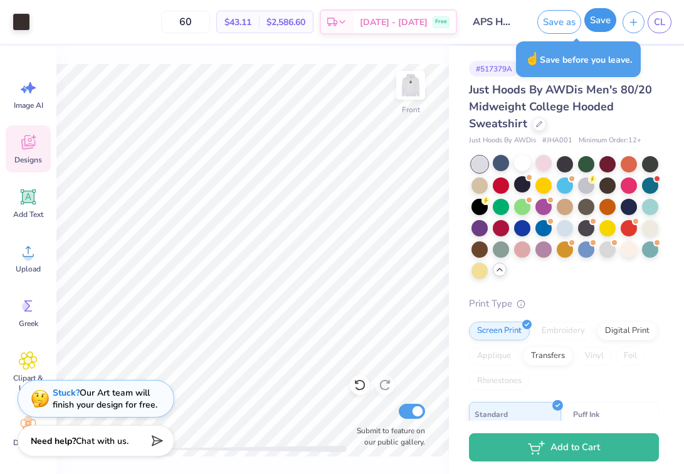
click at [603, 25] on button "Save" at bounding box center [601, 20] width 32 height 24
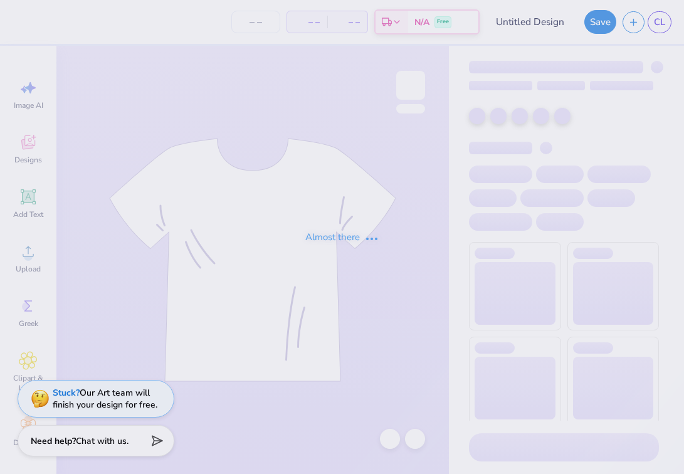
type input "APS sweatpants #1"
type input "50"
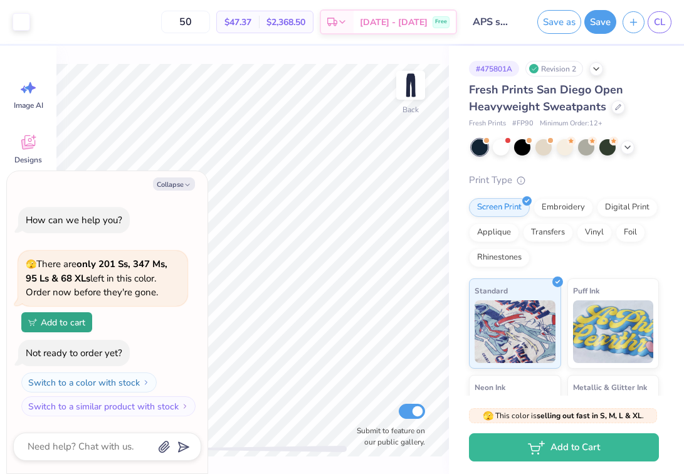
click at [635, 149] on div at bounding box center [566, 147] width 188 height 16
click at [629, 148] on icon at bounding box center [628, 146] width 10 height 10
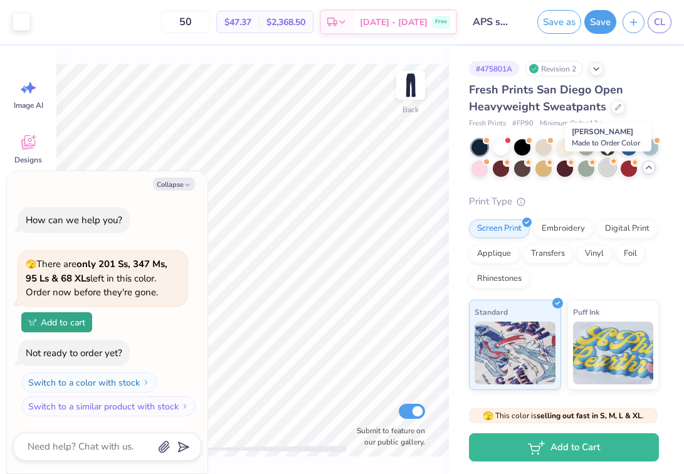
click at [605, 167] on div at bounding box center [608, 167] width 16 height 16
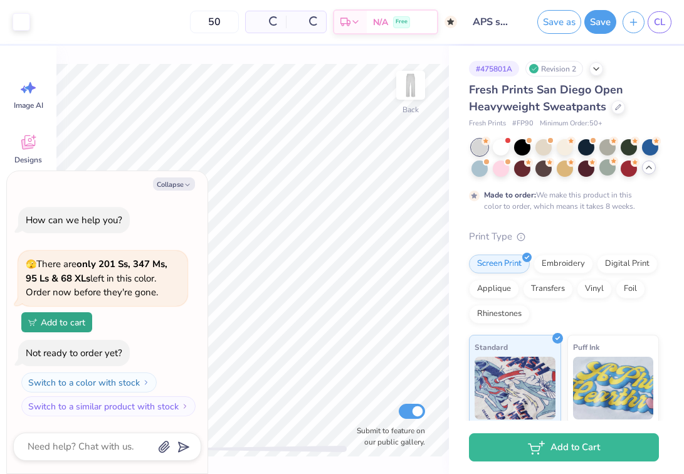
scroll to position [45, 0]
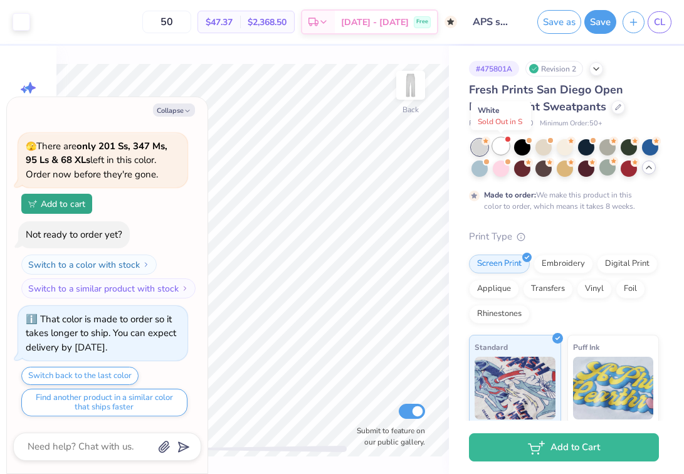
click at [505, 150] on div at bounding box center [501, 146] width 16 height 16
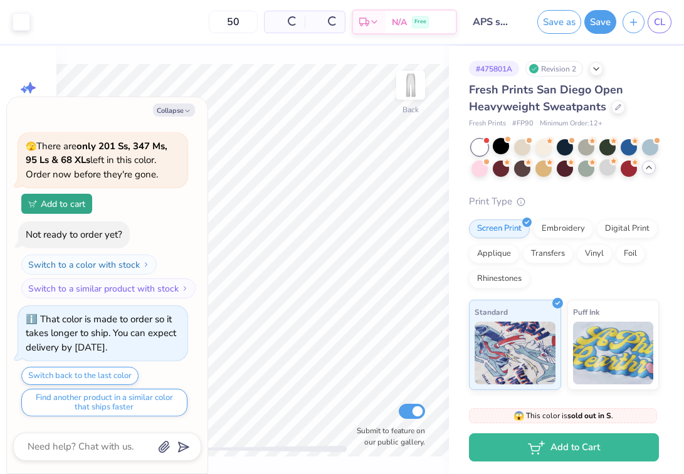
scroll to position [318, 0]
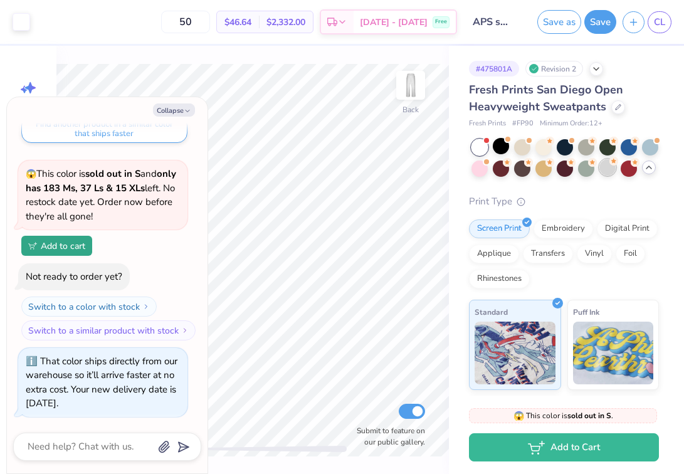
click at [606, 170] on div at bounding box center [608, 167] width 16 height 16
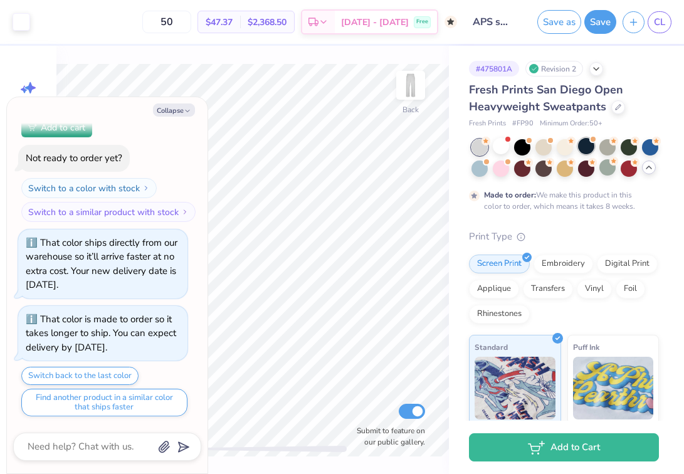
click at [585, 149] on div at bounding box center [586, 146] width 16 height 16
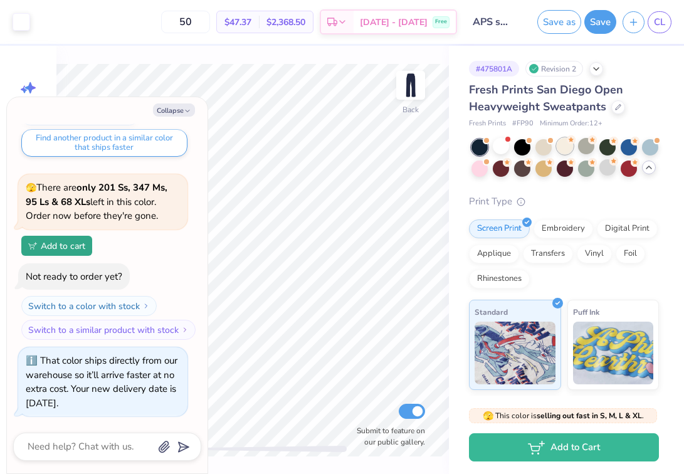
click at [557, 149] on div at bounding box center [565, 146] width 16 height 16
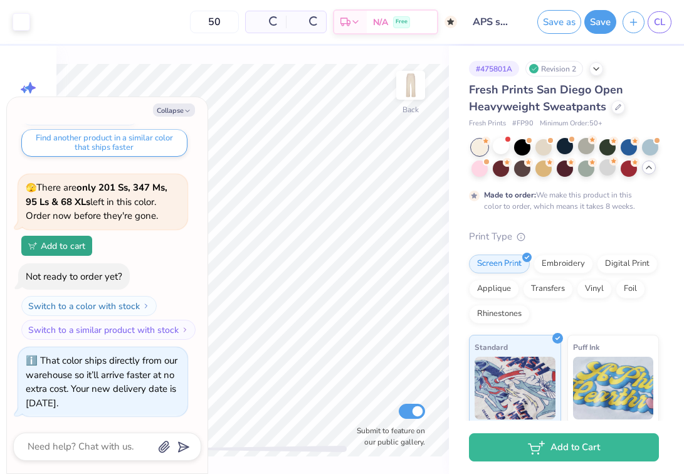
scroll to position [814, 0]
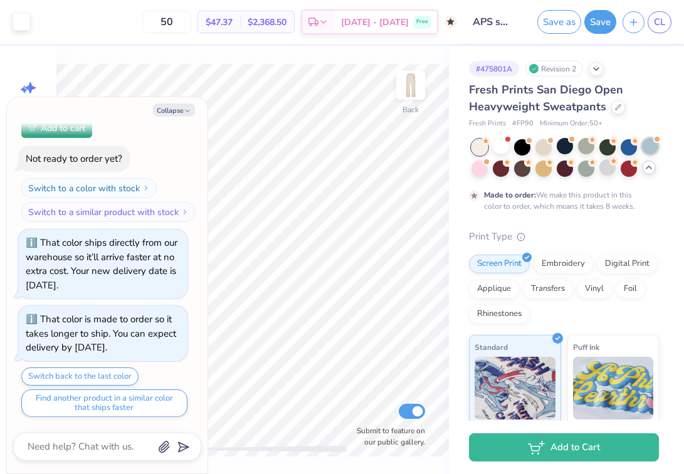
click at [651, 150] on div at bounding box center [650, 146] width 16 height 16
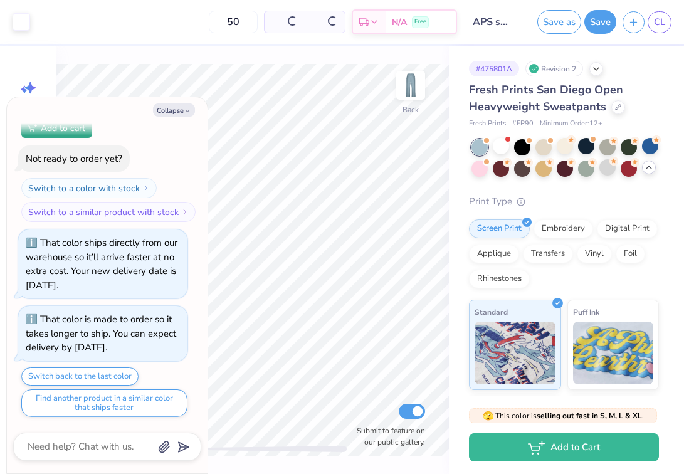
scroll to position [1074, 0]
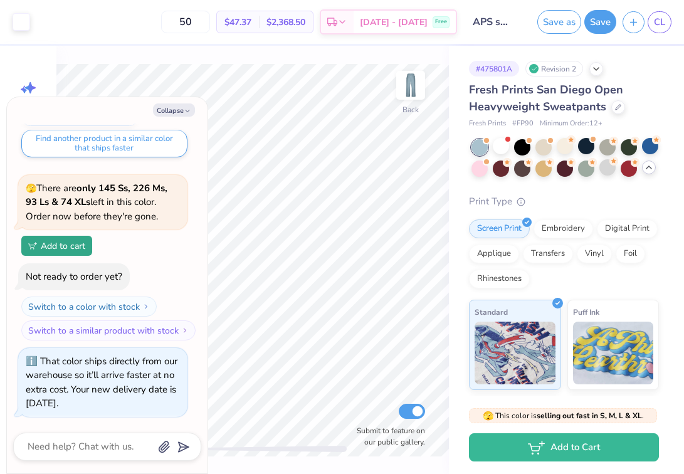
click at [578, 154] on div at bounding box center [566, 158] width 188 height 38
click at [585, 149] on div at bounding box center [586, 146] width 16 height 16
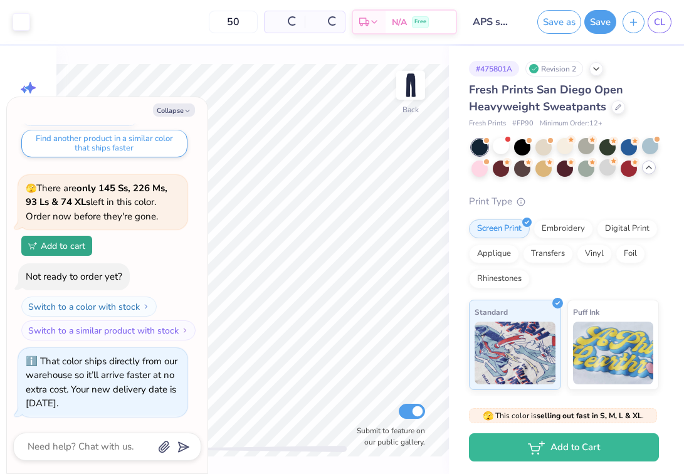
scroll to position [1257, 0]
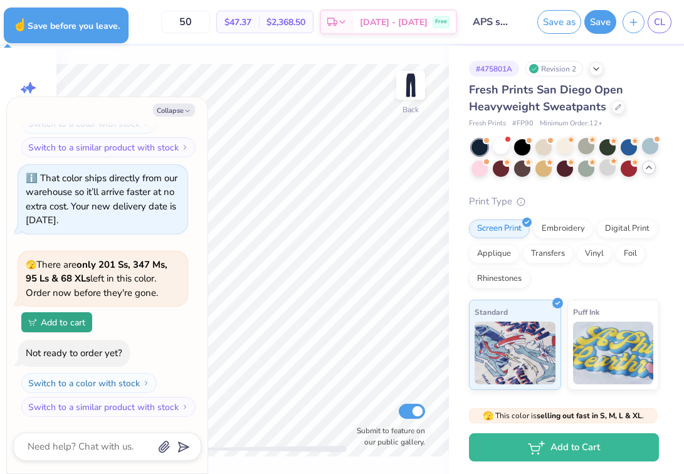
type textarea "x"
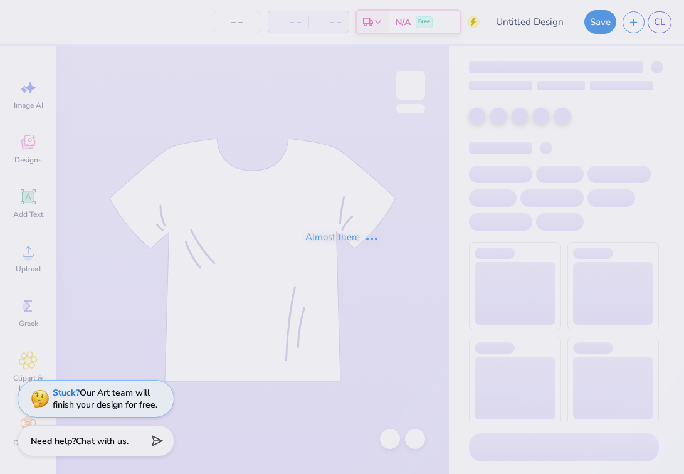
type input "APS sweatpants #1"
type input "50"
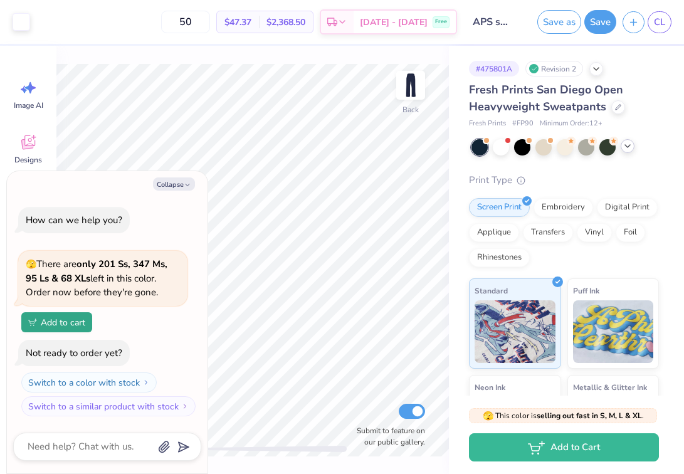
click at [634, 149] on div at bounding box center [566, 147] width 188 height 16
click at [629, 148] on icon at bounding box center [628, 146] width 10 height 10
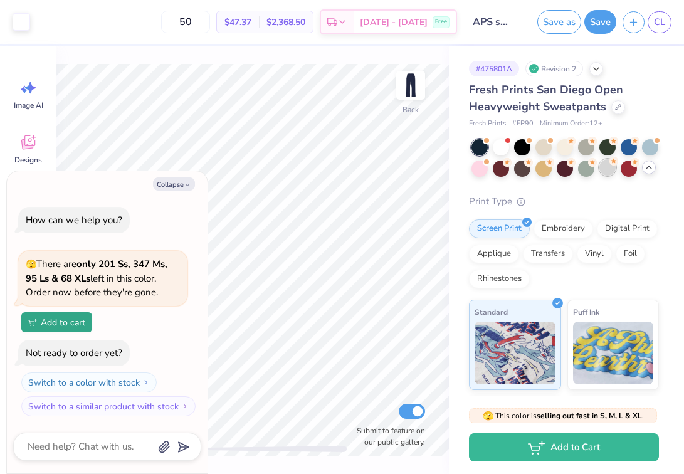
click at [611, 173] on div at bounding box center [608, 167] width 16 height 16
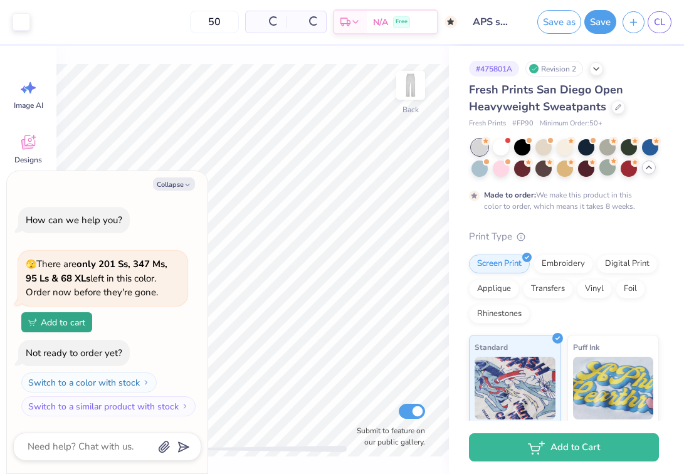
scroll to position [45, 0]
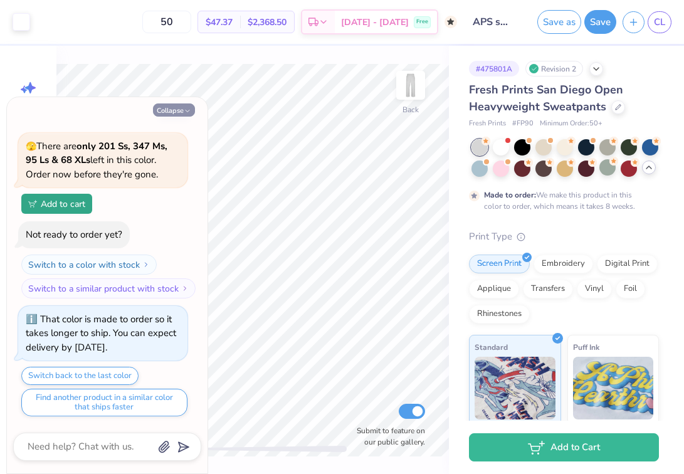
click at [180, 114] on button "Collapse" at bounding box center [174, 110] width 42 height 13
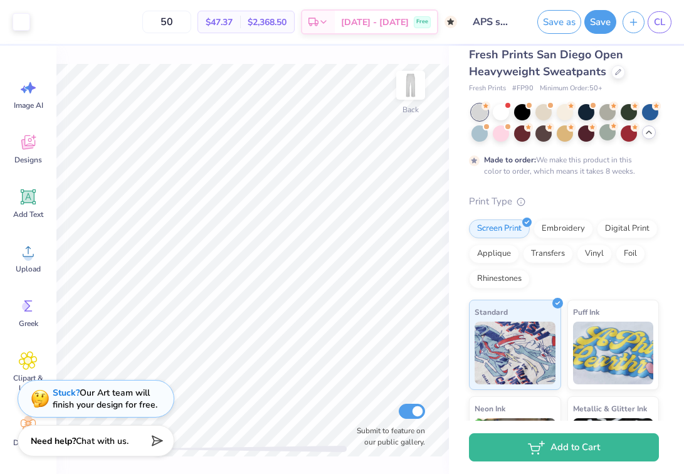
scroll to position [0, 0]
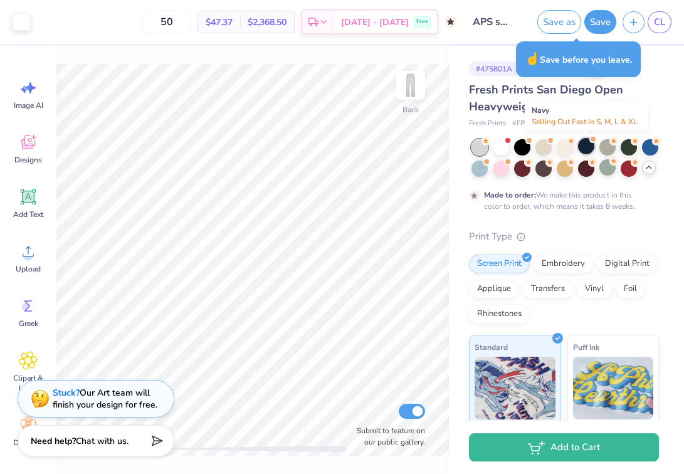
click at [589, 151] on div at bounding box center [586, 146] width 16 height 16
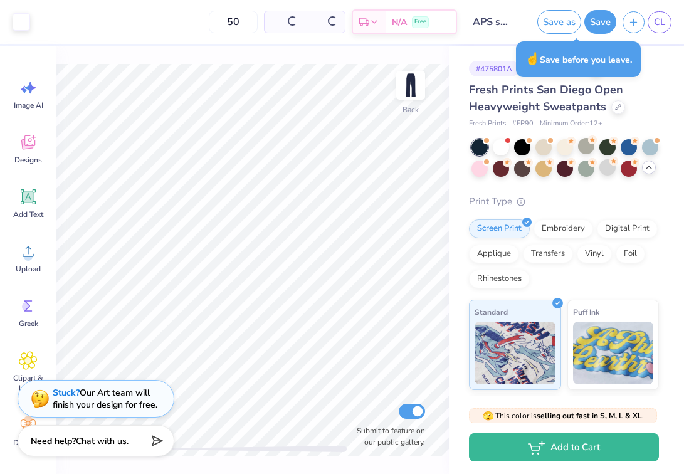
type textarea "x"
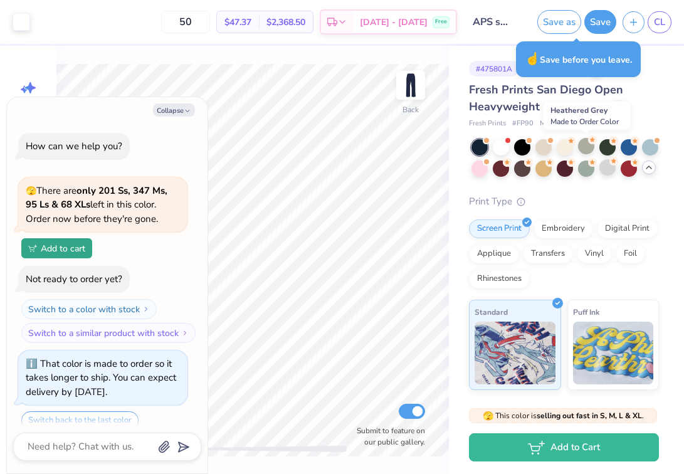
scroll to position [304, 0]
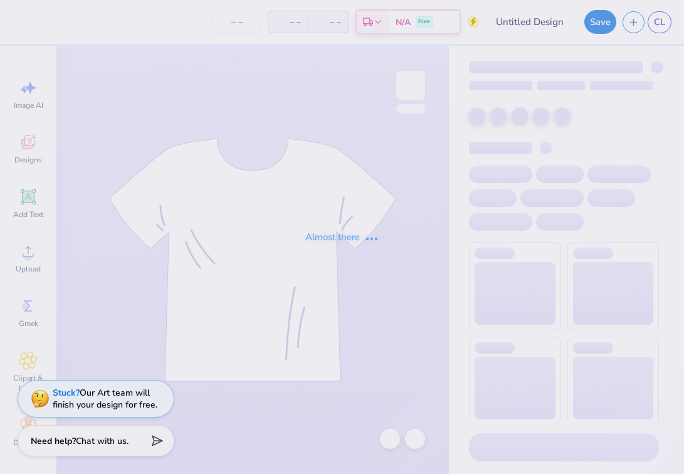
type input "APS hoodie #2"
type input "24"
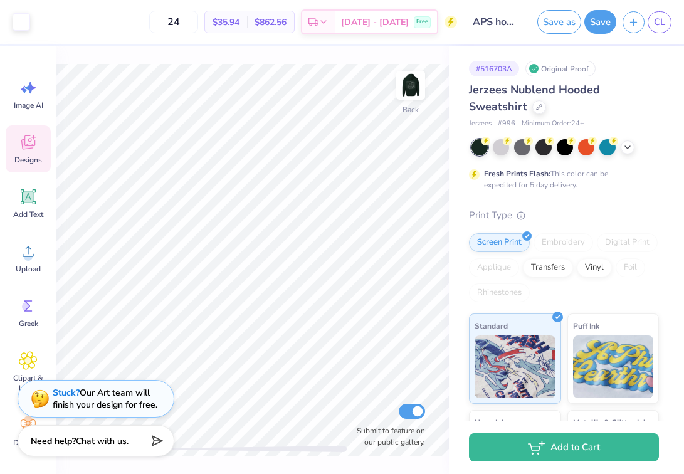
click at [29, 152] on div "Designs" at bounding box center [28, 148] width 45 height 47
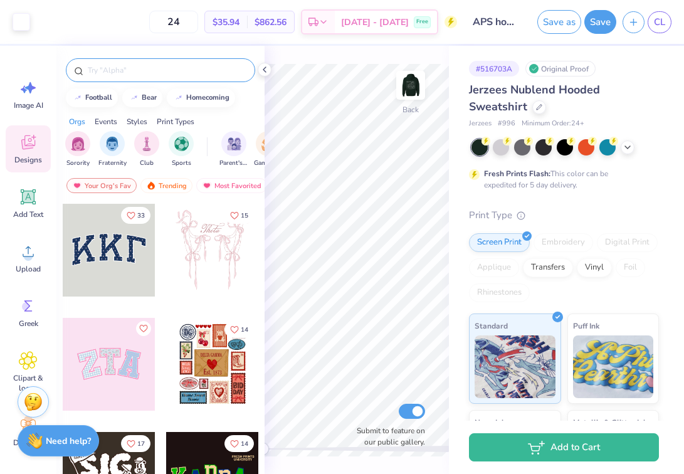
click at [114, 67] on input "text" at bounding box center [167, 70] width 161 height 13
type input "bear"
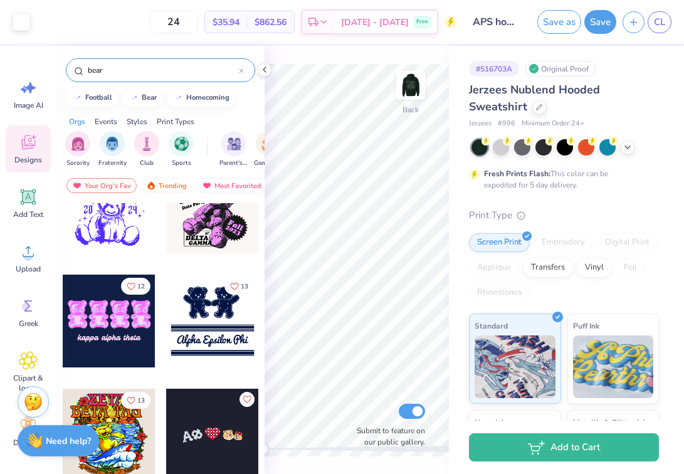
scroll to position [1205, 0]
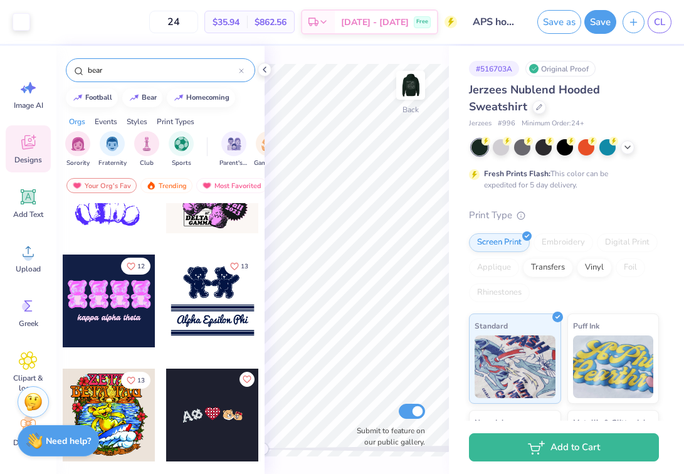
click at [261, 69] on icon at bounding box center [265, 70] width 10 height 10
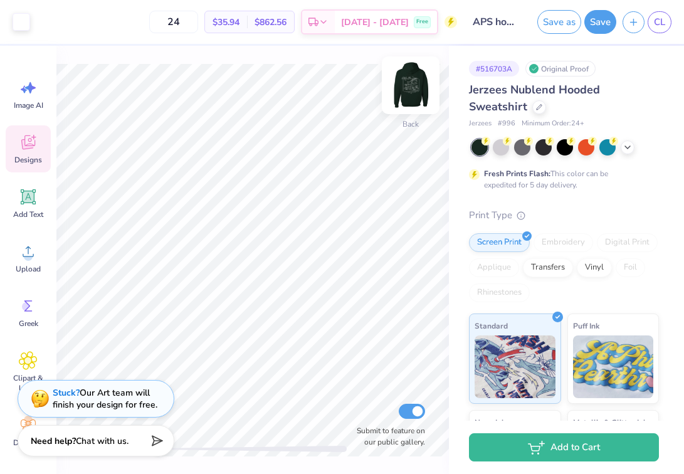
click at [420, 77] on img at bounding box center [411, 85] width 50 height 50
click at [420, 77] on img at bounding box center [410, 85] width 25 height 25
click at [629, 150] on icon at bounding box center [628, 146] width 10 height 10
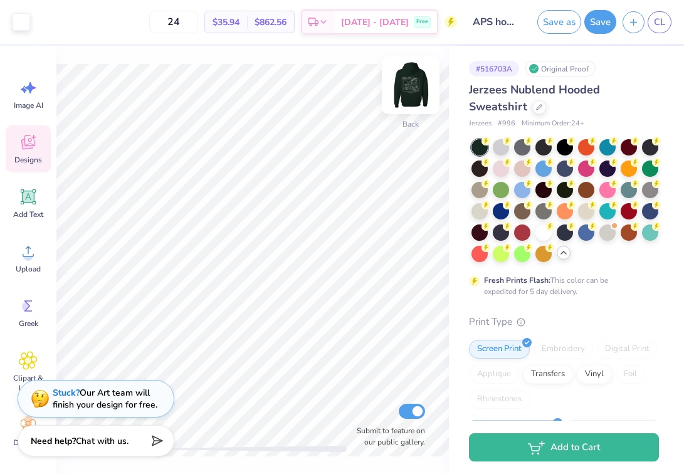
click at [417, 77] on img at bounding box center [411, 85] width 50 height 50
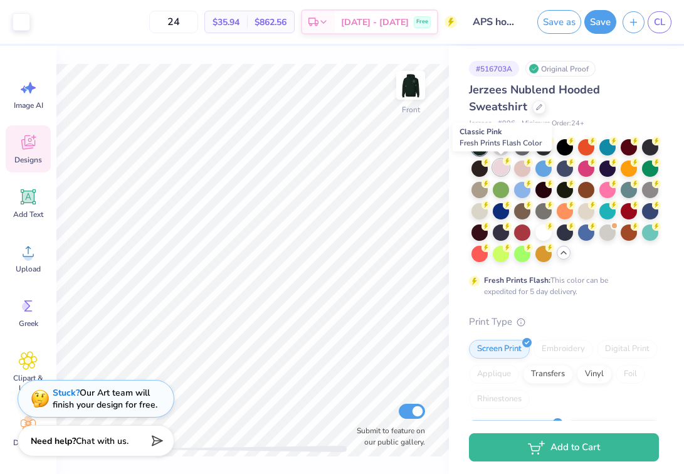
click at [504, 173] on div at bounding box center [501, 167] width 16 height 16
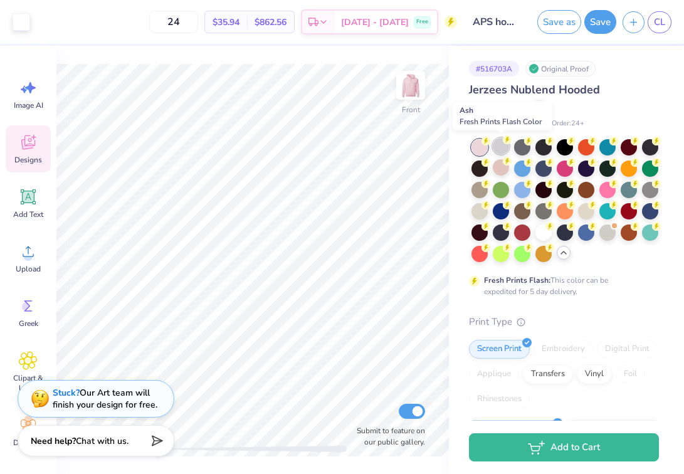
click at [509, 148] on div at bounding box center [501, 146] width 16 height 16
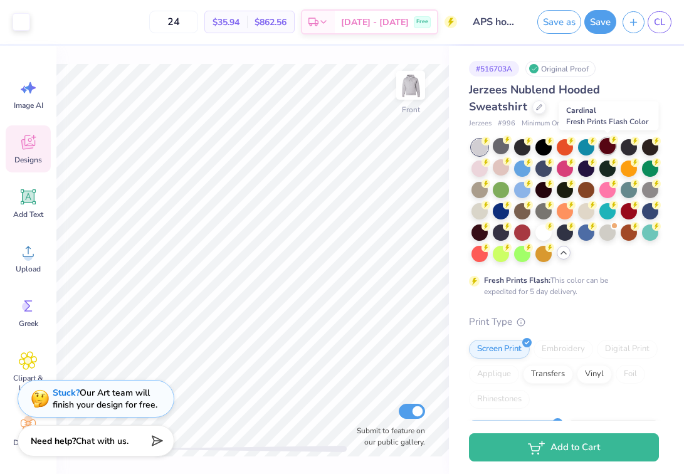
click at [607, 150] on div at bounding box center [608, 146] width 16 height 16
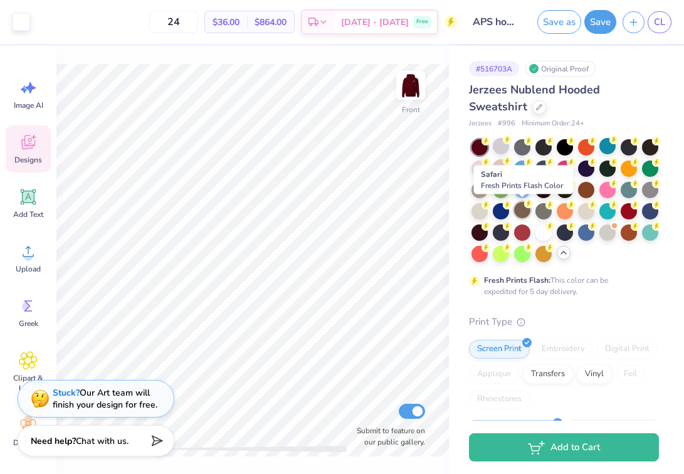
click at [519, 210] on div at bounding box center [522, 210] width 16 height 16
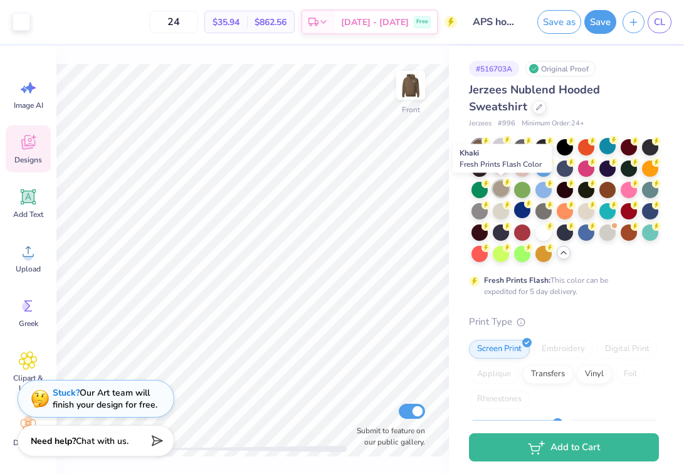
click at [498, 186] on div at bounding box center [501, 189] width 16 height 16
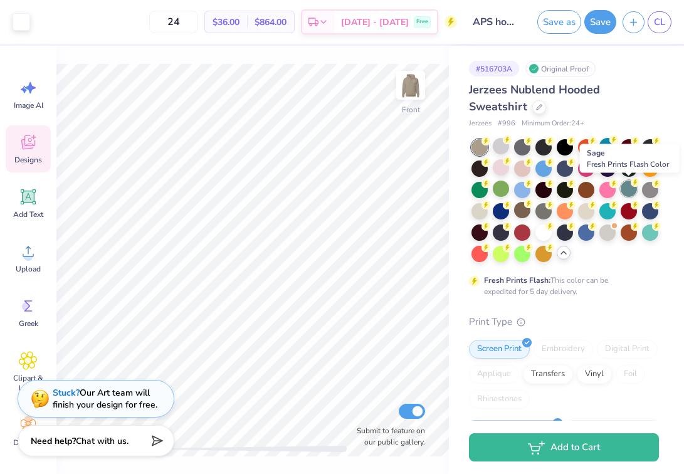
click at [627, 189] on div at bounding box center [629, 189] width 16 height 16
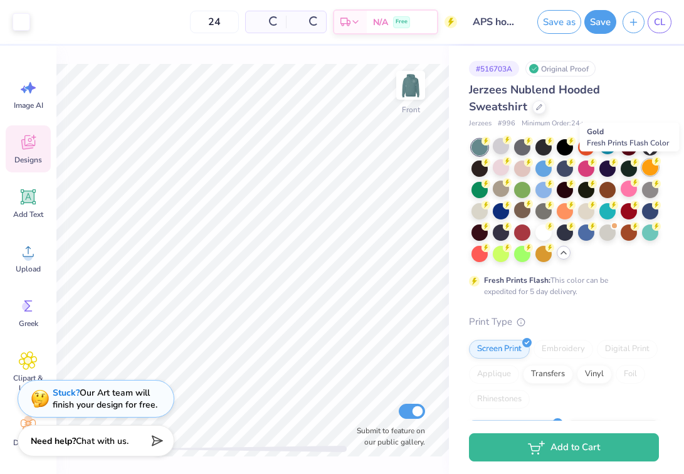
click at [657, 166] on div at bounding box center [650, 167] width 16 height 16
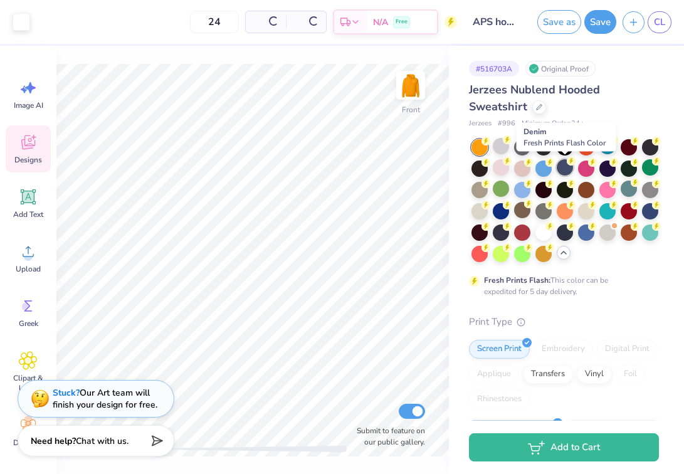
click at [568, 174] on div at bounding box center [565, 167] width 16 height 16
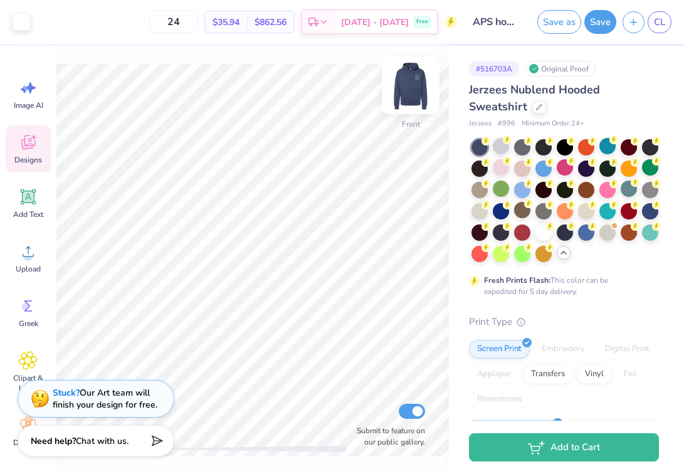
click at [414, 93] on img at bounding box center [411, 85] width 50 height 50
click at [414, 93] on img at bounding box center [410, 85] width 25 height 25
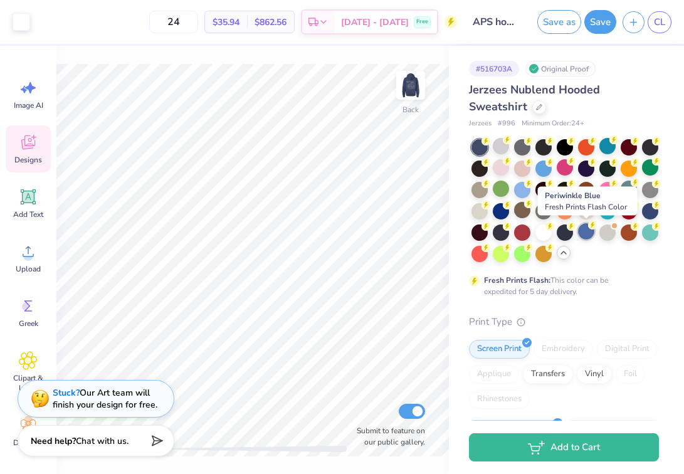
click at [588, 230] on div at bounding box center [586, 231] width 16 height 16
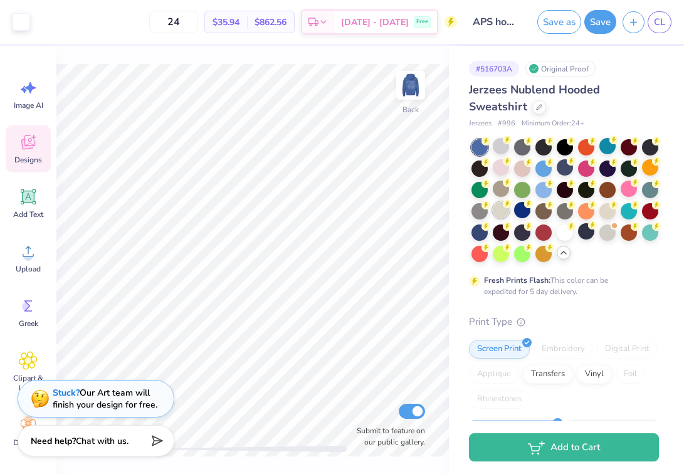
click at [503, 214] on div at bounding box center [501, 210] width 16 height 16
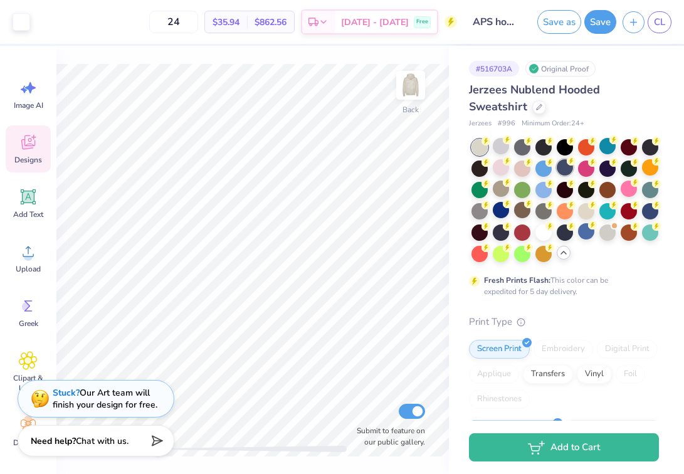
click at [565, 171] on div at bounding box center [565, 167] width 16 height 16
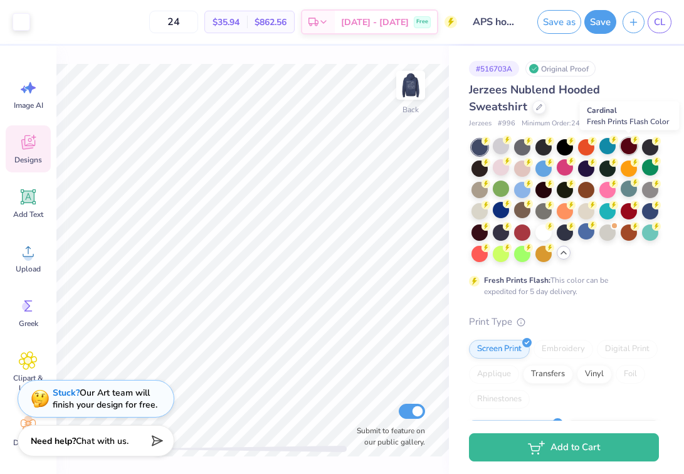
click at [629, 147] on div at bounding box center [629, 146] width 16 height 16
click at [597, 234] on div at bounding box center [566, 200] width 188 height 123
click at [602, 233] on div at bounding box center [608, 231] width 16 height 16
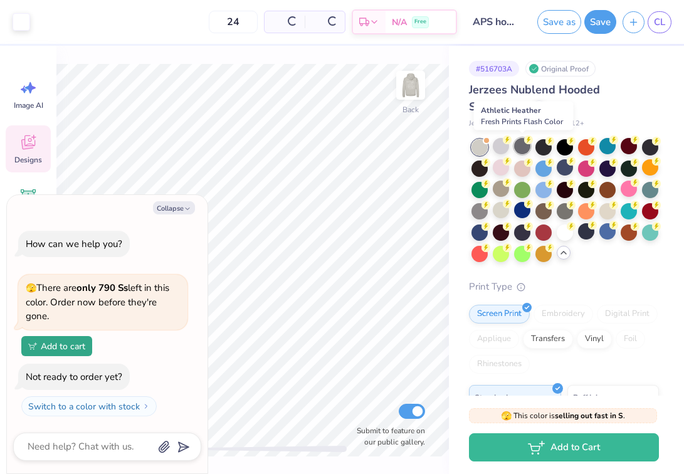
click at [522, 147] on div at bounding box center [522, 146] width 16 height 16
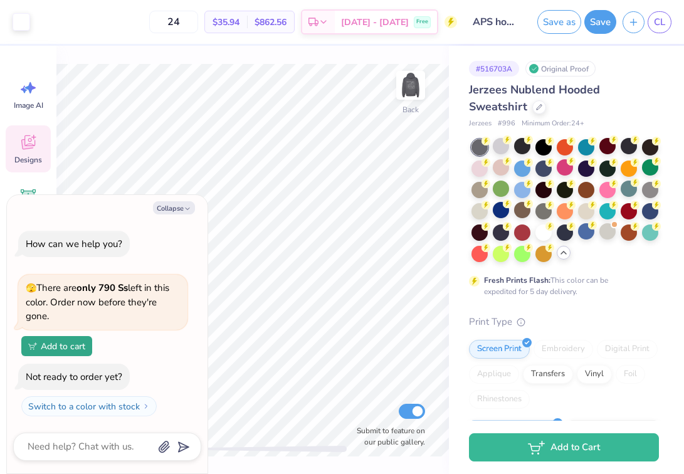
click at [522, 157] on div at bounding box center [566, 200] width 188 height 123
click at [505, 152] on div at bounding box center [501, 146] width 16 height 16
click at [498, 171] on div at bounding box center [501, 167] width 16 height 16
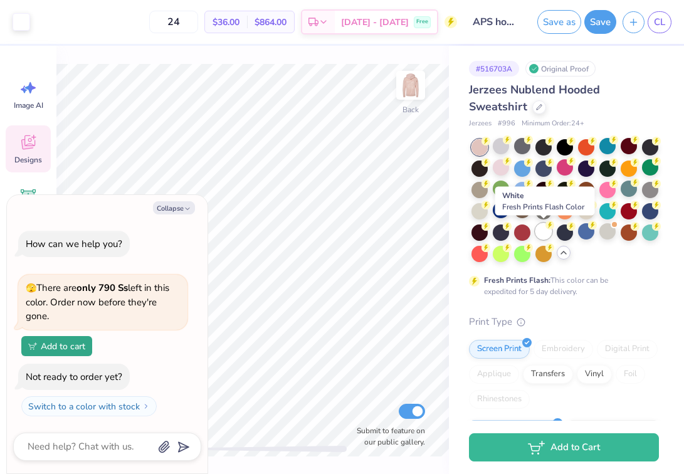
click at [543, 234] on div at bounding box center [544, 231] width 16 height 16
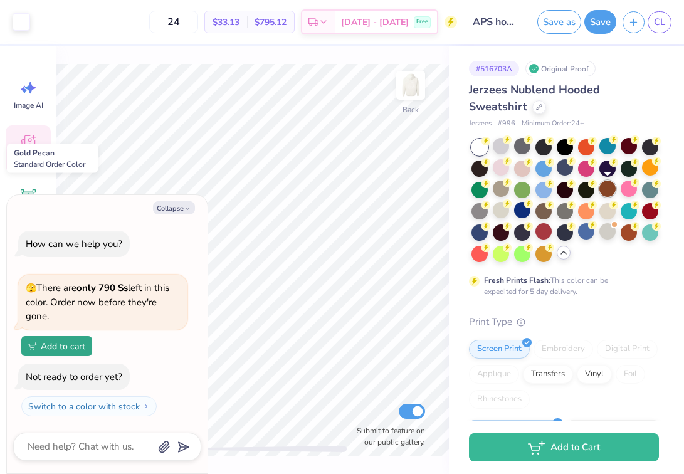
click at [615, 184] on div at bounding box center [608, 189] width 16 height 16
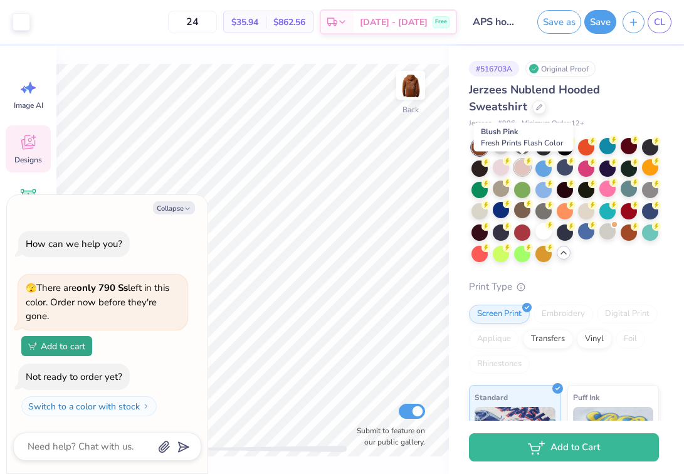
click at [527, 170] on div at bounding box center [522, 167] width 16 height 16
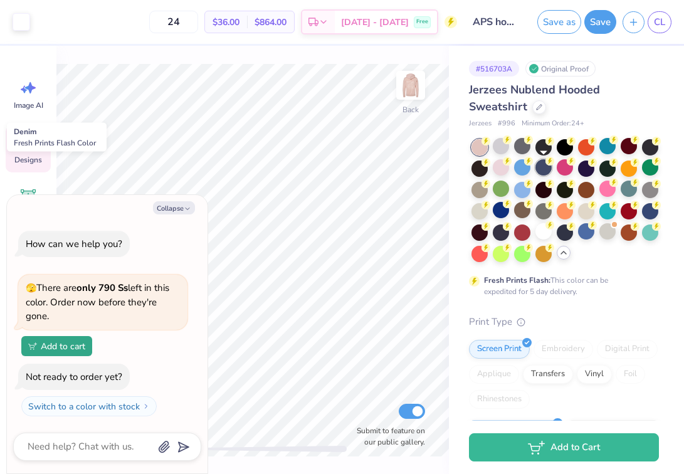
click at [550, 172] on div at bounding box center [544, 167] width 16 height 16
click at [182, 207] on button "Collapse" at bounding box center [174, 207] width 42 height 13
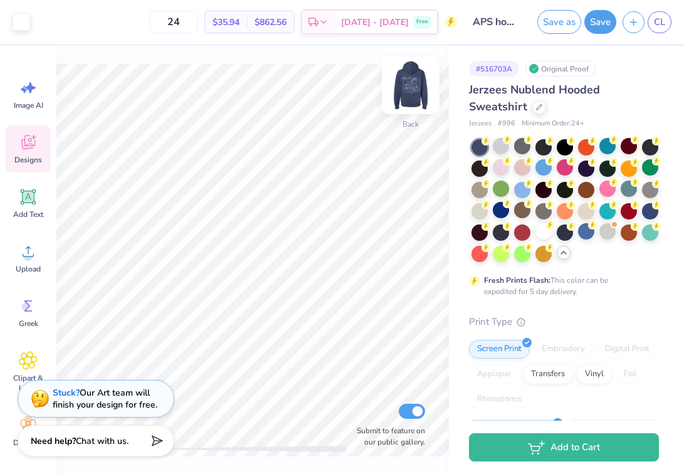
click at [408, 79] on img at bounding box center [411, 85] width 50 height 50
click at [410, 80] on img at bounding box center [411, 85] width 50 height 50
click at [607, 19] on button "Save" at bounding box center [601, 20] width 32 height 24
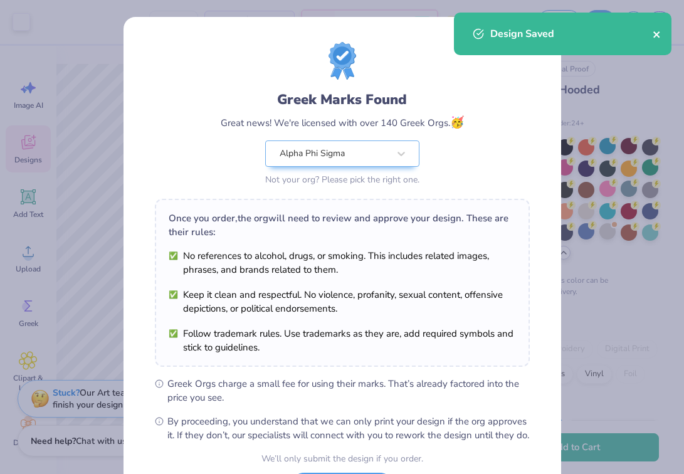
click at [657, 34] on icon "close" at bounding box center [657, 34] width 6 height 6
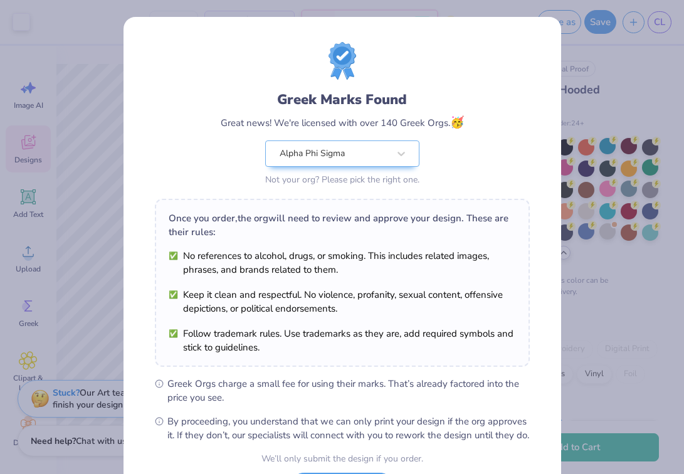
scroll to position [113, 0]
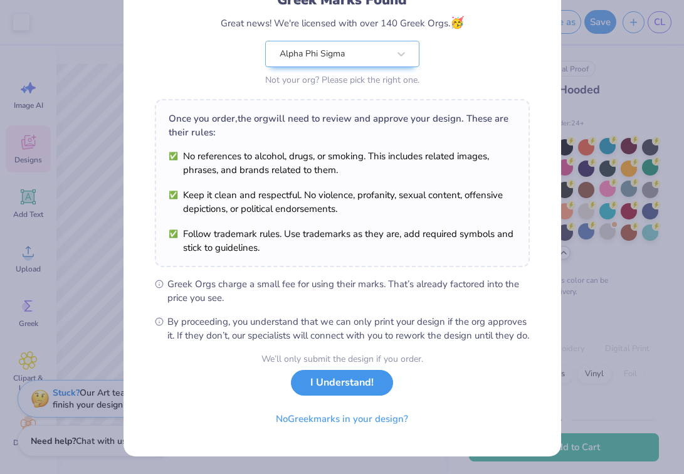
click at [359, 386] on button "I Understand!" at bounding box center [342, 383] width 102 height 26
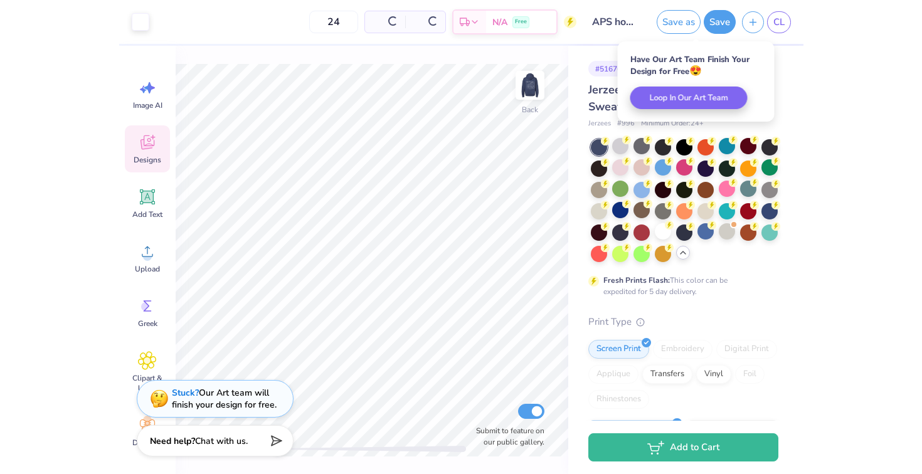
scroll to position [0, 0]
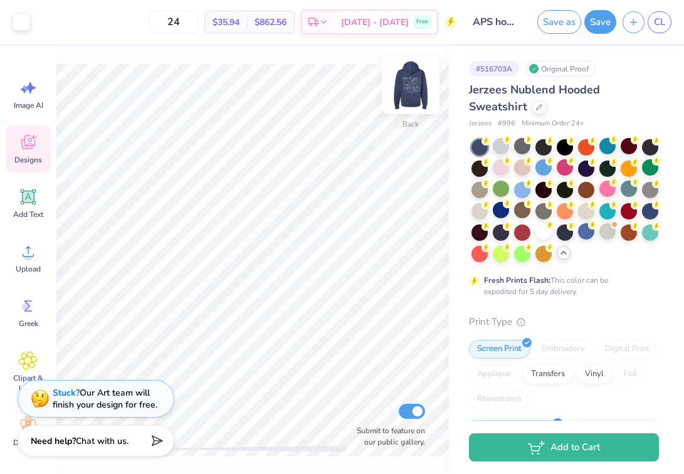
click at [407, 92] on img at bounding box center [411, 85] width 50 height 50
click at [410, 88] on img at bounding box center [411, 85] width 50 height 50
click at [410, 100] on img at bounding box center [411, 85] width 50 height 50
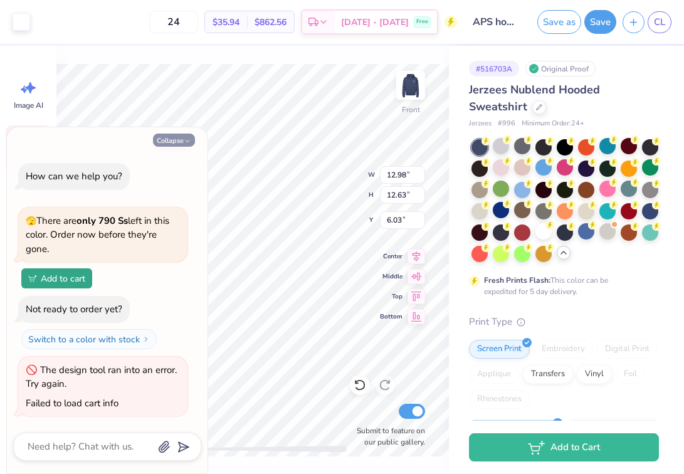
click at [180, 141] on button "Collapse" at bounding box center [174, 140] width 42 height 13
type textarea "x"
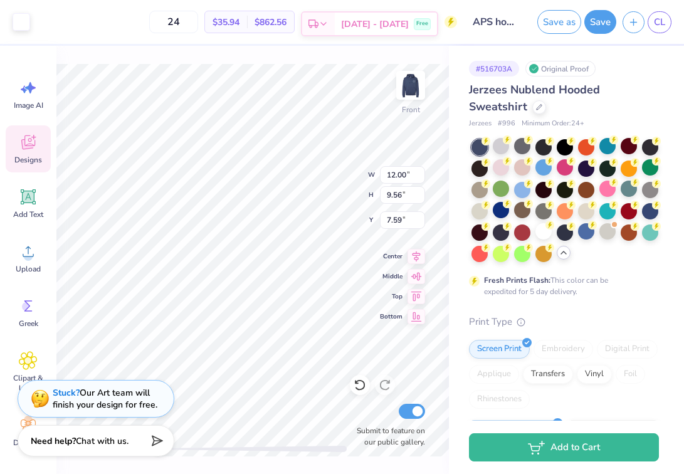
type input "7.60"
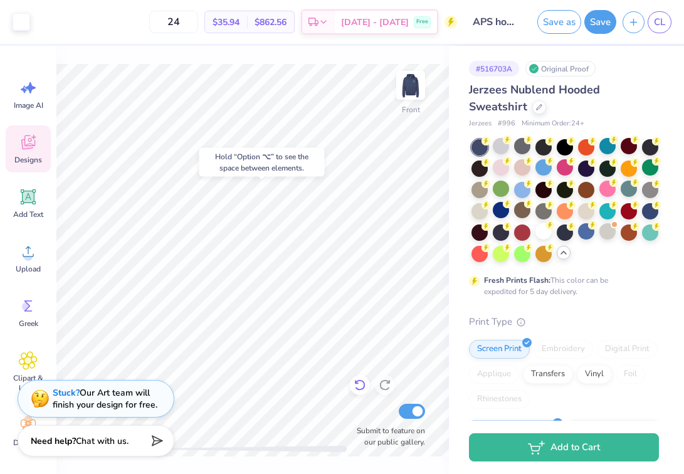
click at [365, 386] on icon at bounding box center [359, 385] width 11 height 11
click at [412, 78] on img at bounding box center [411, 85] width 50 height 50
click at [412, 78] on img at bounding box center [410, 85] width 25 height 25
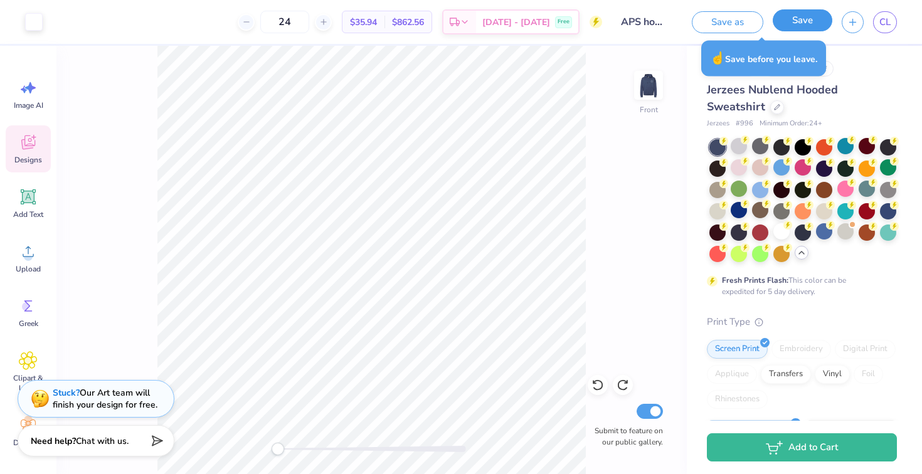
click at [684, 23] on button "Save" at bounding box center [803, 20] width 60 height 22
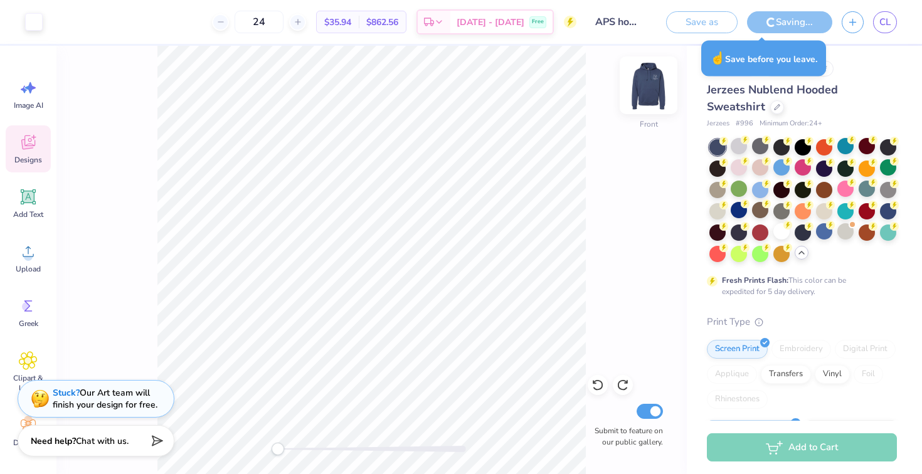
click at [647, 95] on img at bounding box center [649, 85] width 50 height 50
click at [282, 26] on input "24" at bounding box center [259, 22] width 49 height 23
type input "2"
type input "60"
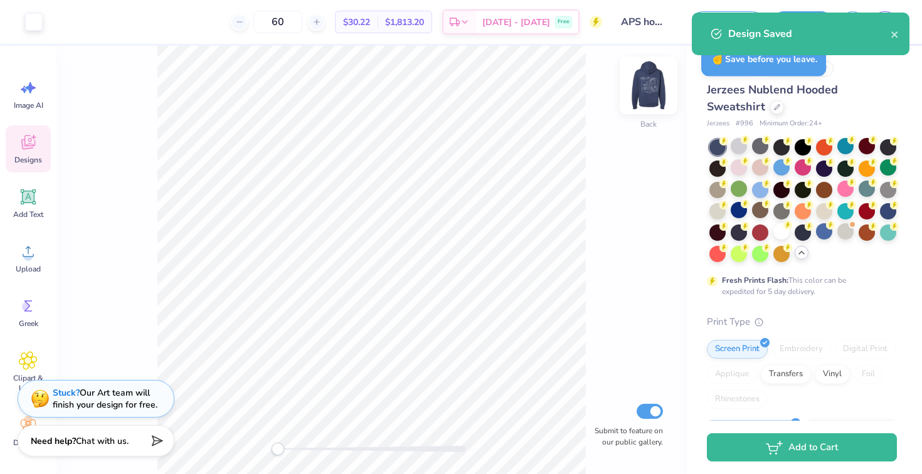
click at [648, 85] on img at bounding box center [649, 85] width 50 height 50
click at [648, 85] on img at bounding box center [648, 85] width 25 height 25
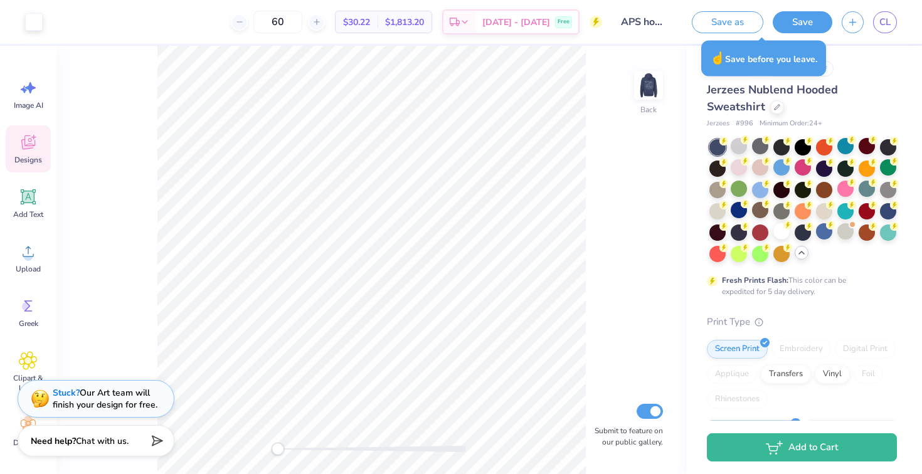
click at [648, 85] on img at bounding box center [648, 85] width 25 height 25
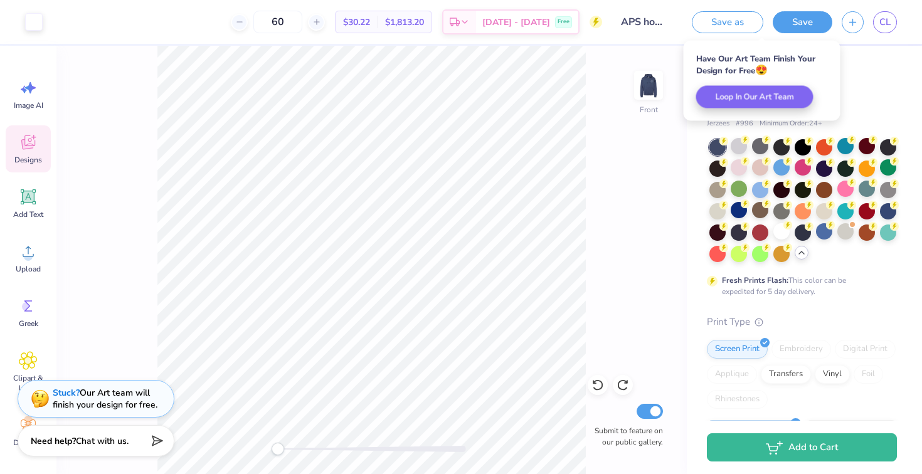
click at [648, 85] on img at bounding box center [648, 85] width 25 height 25
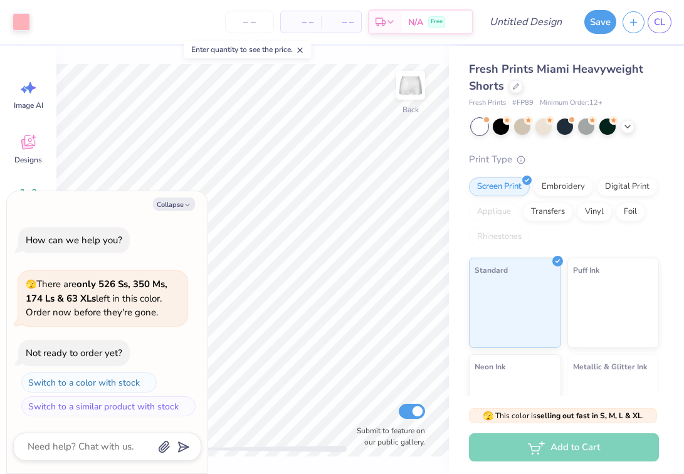
type textarea "x"
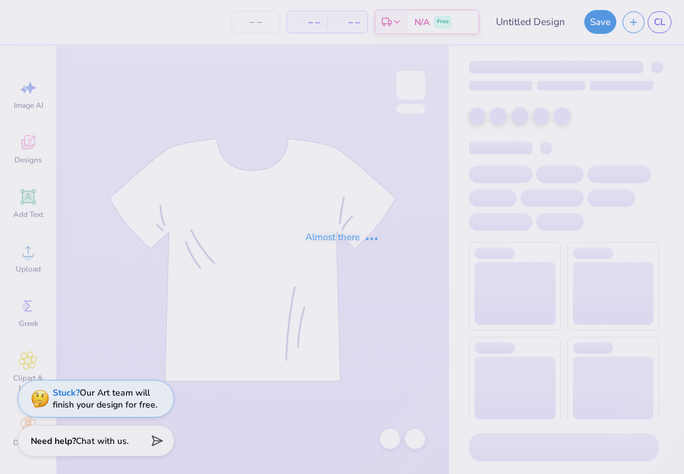
type input "APS Hoodie #4"
type input "60"
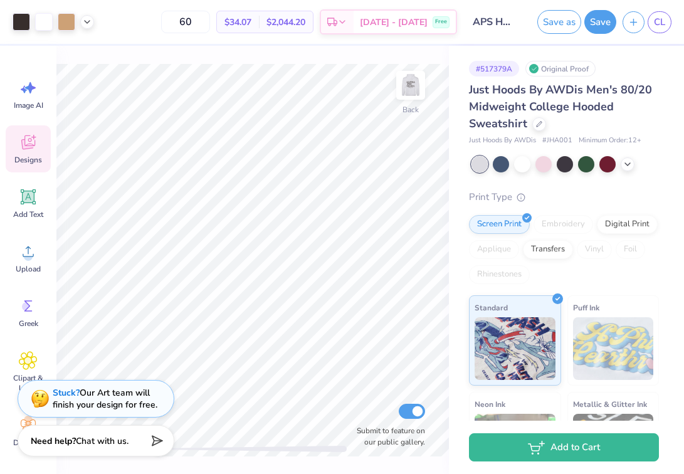
click at [29, 151] on icon at bounding box center [28, 142] width 19 height 19
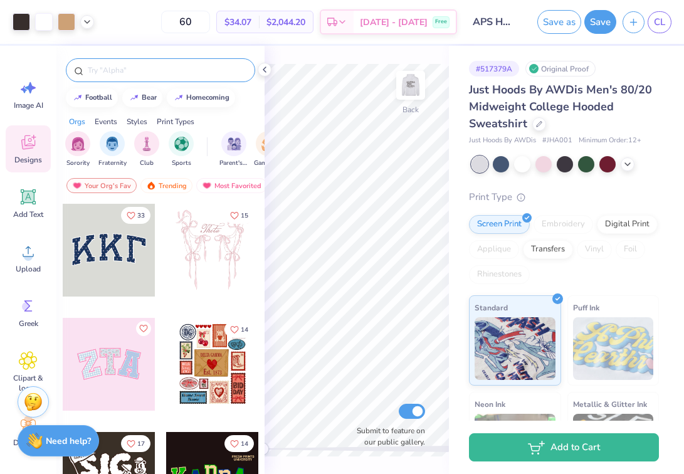
click at [151, 78] on div at bounding box center [160, 70] width 189 height 24
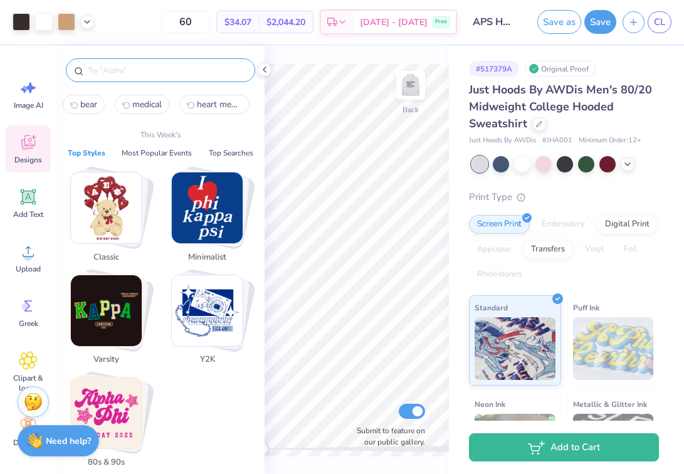
click at [139, 73] on input "text" at bounding box center [167, 70] width 161 height 13
click at [139, 72] on input "text" at bounding box center [167, 70] width 161 height 13
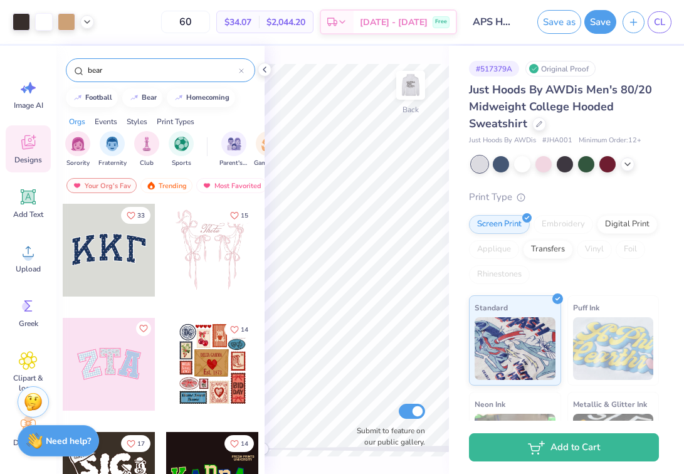
type input "bear"
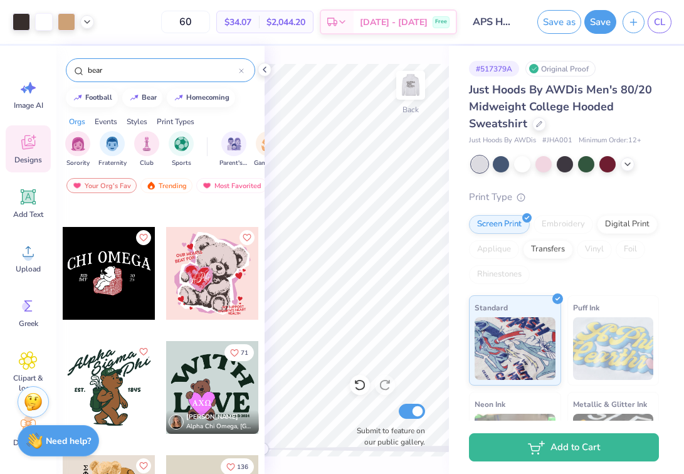
scroll to position [211, 0]
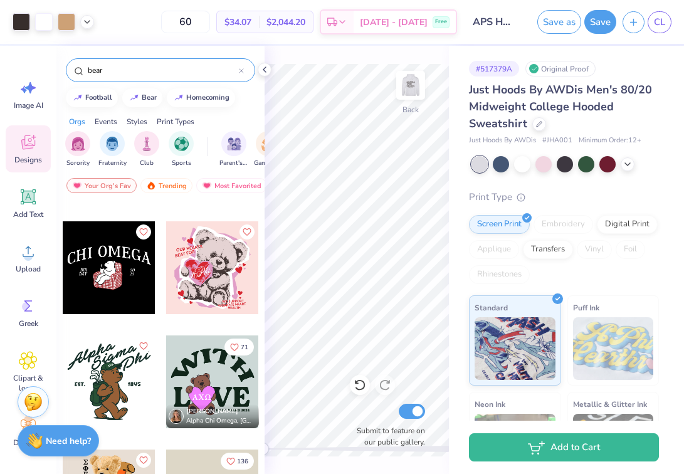
drag, startPoint x: 125, startPoint y: 72, endPoint x: 45, endPoint y: 68, distance: 80.4
click at [45, 68] on div "Art colors 60 $34.07 Per Item $2,044.20 Total Est. Delivery Sep 20 - 23 Free De…" at bounding box center [342, 237] width 684 height 474
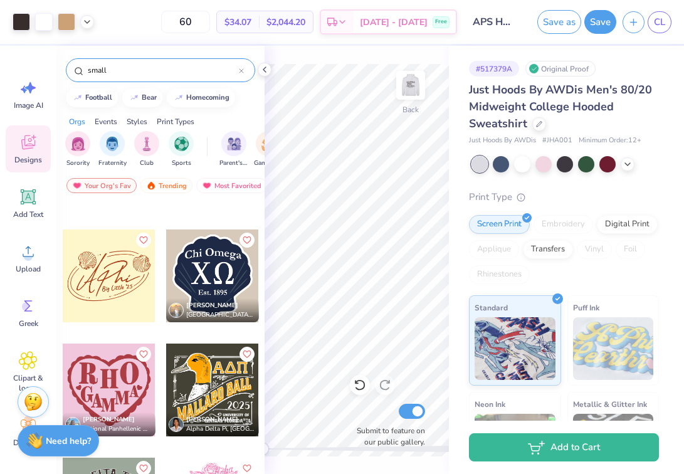
scroll to position [481, 0]
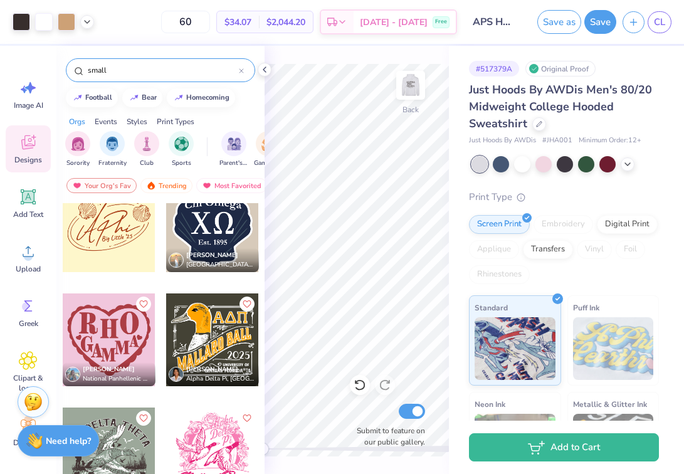
type input "small"
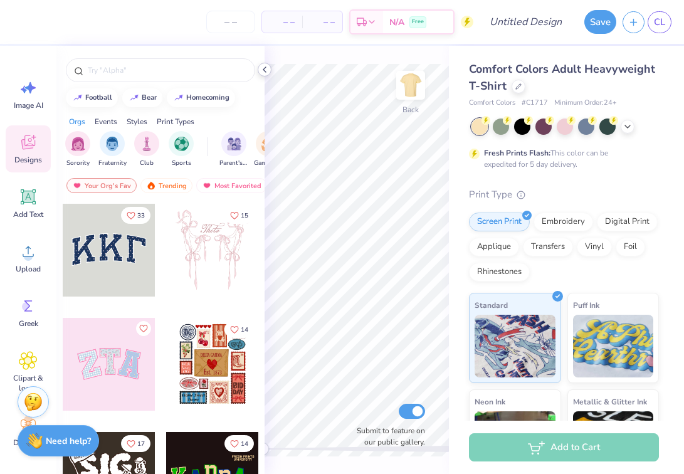
click at [263, 73] on icon at bounding box center [265, 70] width 10 height 10
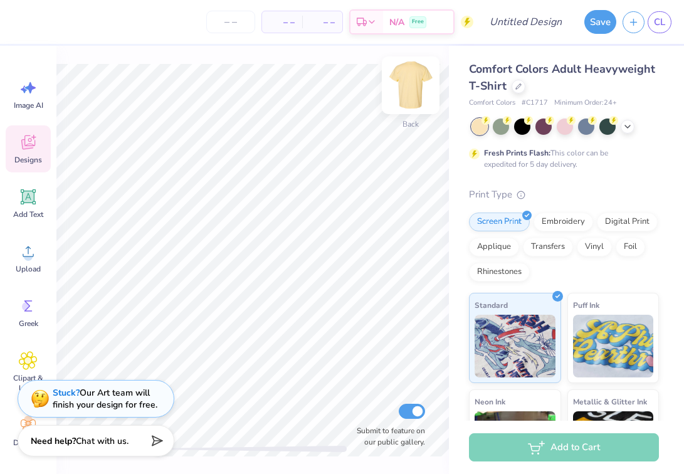
click at [408, 94] on img at bounding box center [411, 85] width 50 height 50
click at [630, 129] on icon at bounding box center [628, 125] width 10 height 10
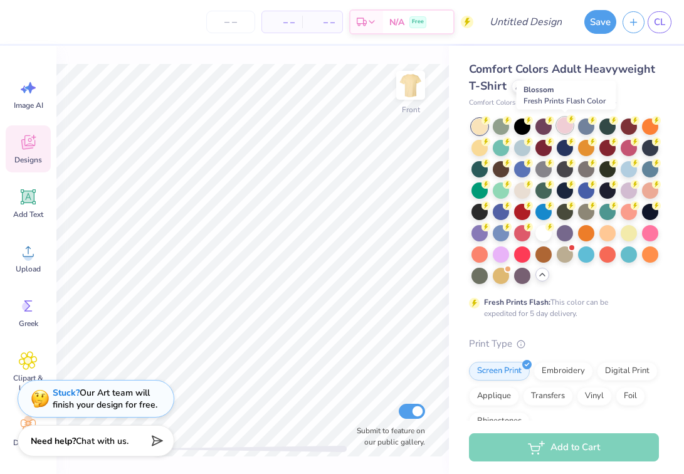
click at [570, 125] on div at bounding box center [565, 125] width 16 height 16
click at [521, 127] on div at bounding box center [522, 125] width 16 height 16
click at [513, 149] on div at bounding box center [566, 202] width 188 height 166
click at [518, 149] on div at bounding box center [522, 147] width 16 height 16
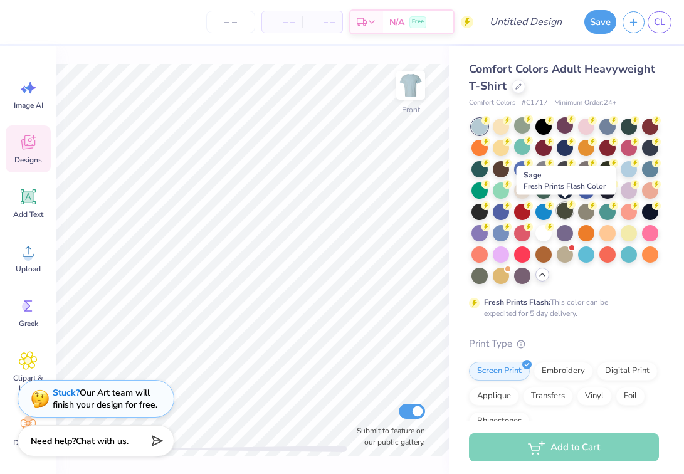
click at [567, 214] on div at bounding box center [565, 211] width 16 height 16
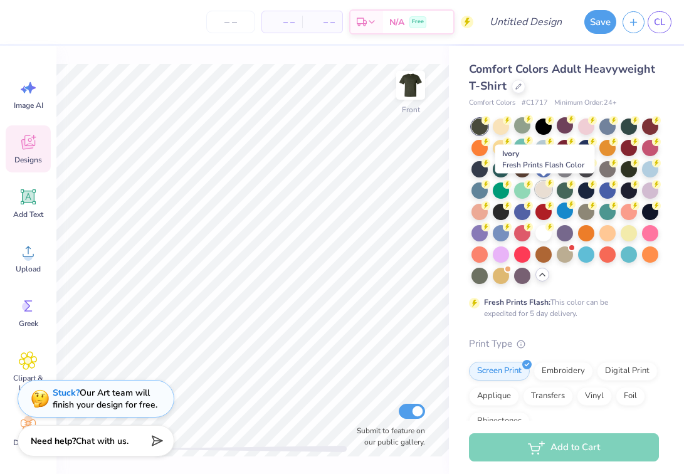
click at [540, 189] on div at bounding box center [544, 189] width 16 height 16
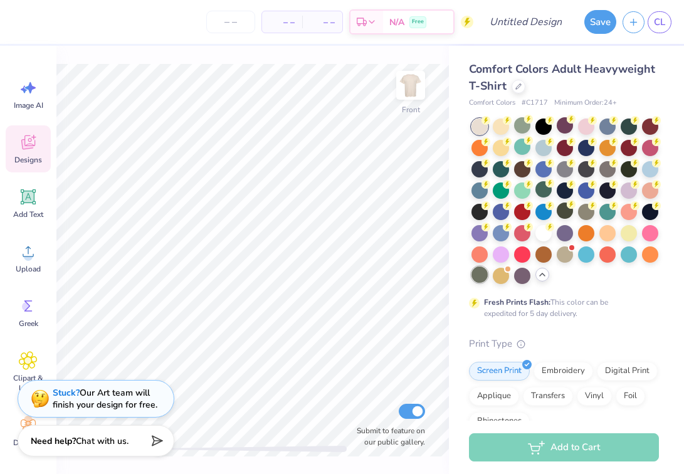
click at [479, 277] on div at bounding box center [480, 275] width 16 height 16
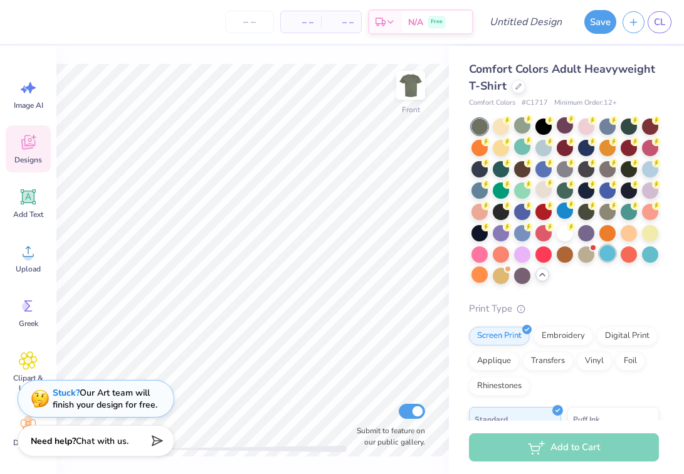
click at [600, 256] on div at bounding box center [608, 253] width 16 height 16
click at [627, 204] on div at bounding box center [629, 211] width 16 height 16
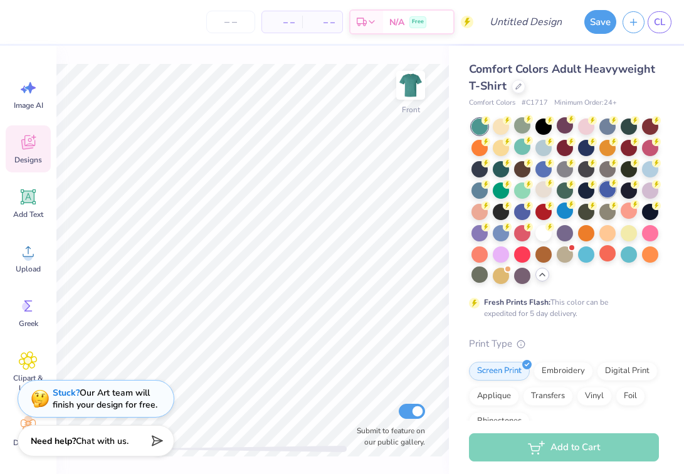
click at [607, 193] on div at bounding box center [608, 189] width 16 height 16
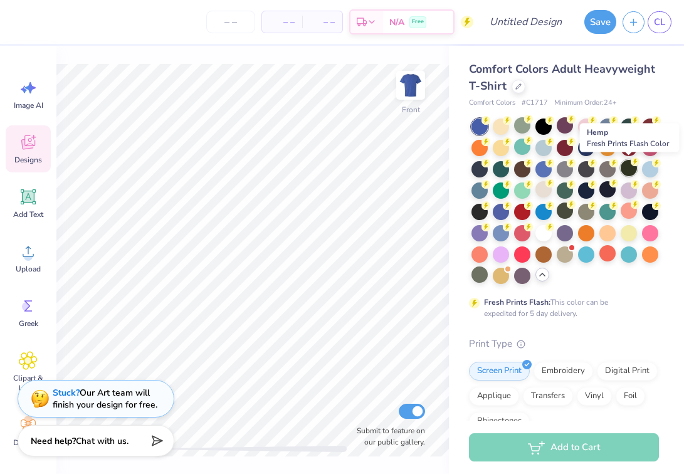
click at [629, 169] on div at bounding box center [629, 168] width 16 height 16
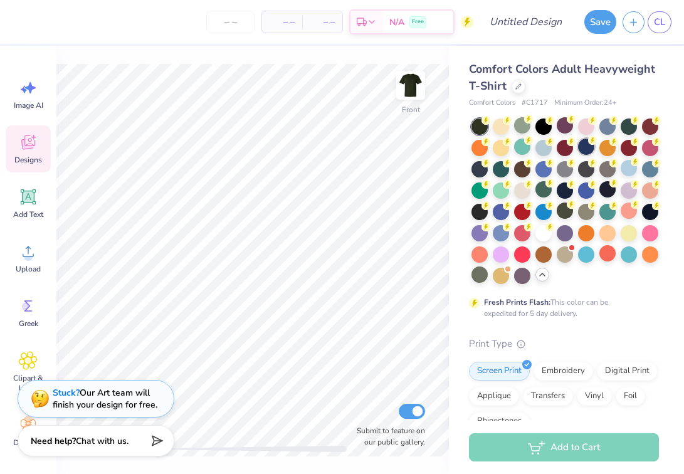
click at [587, 147] on div at bounding box center [586, 147] width 16 height 16
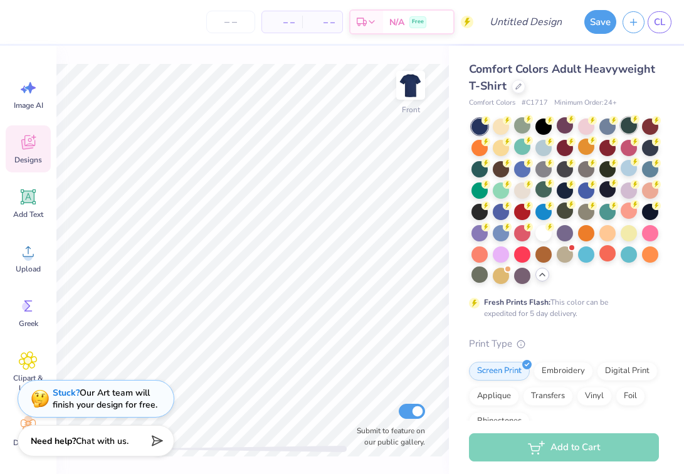
click at [629, 126] on div at bounding box center [629, 125] width 16 height 16
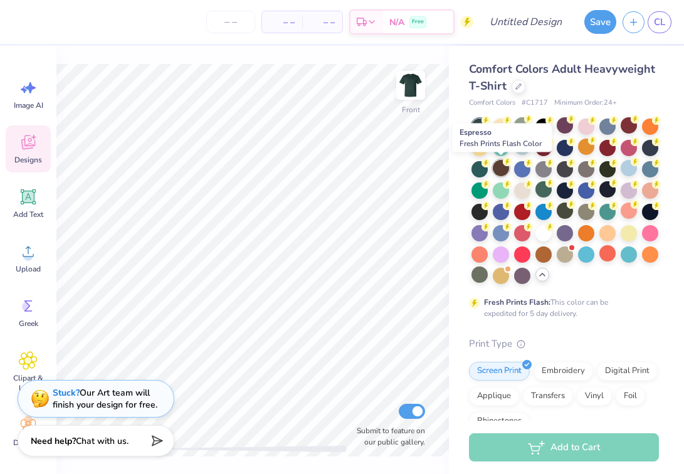
click at [503, 171] on div at bounding box center [501, 168] width 16 height 16
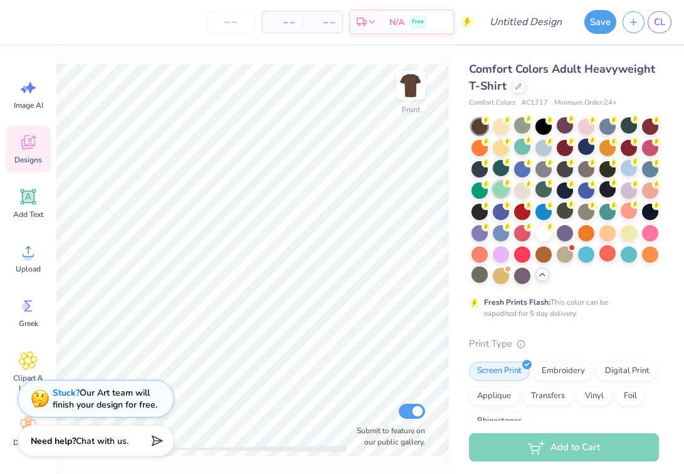
click at [503, 182] on circle at bounding box center [507, 183] width 9 height 9
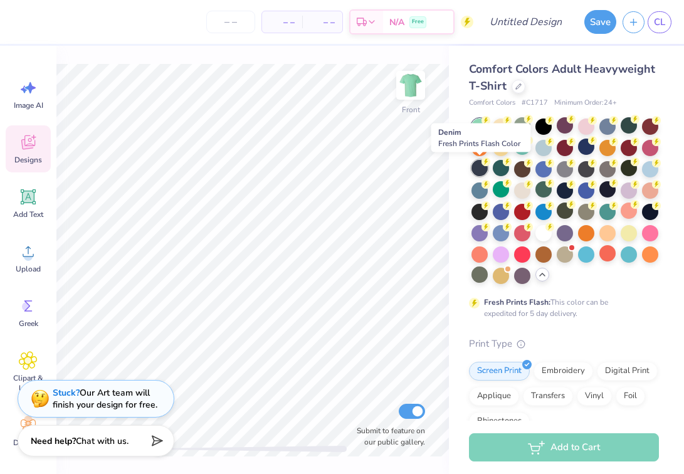
click at [475, 172] on div at bounding box center [480, 168] width 16 height 16
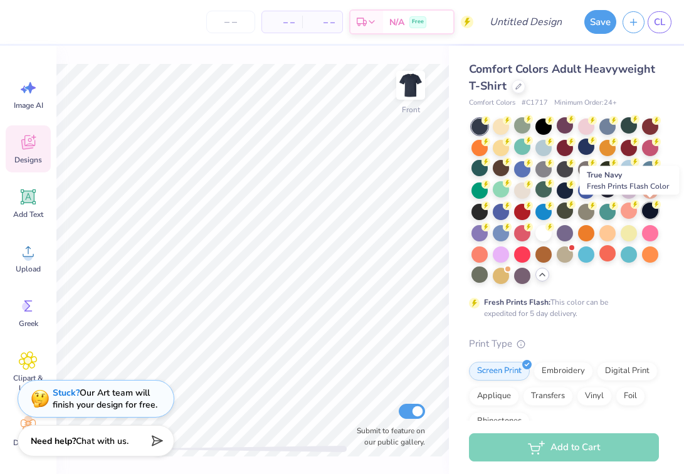
click at [643, 210] on div at bounding box center [650, 211] width 16 height 16
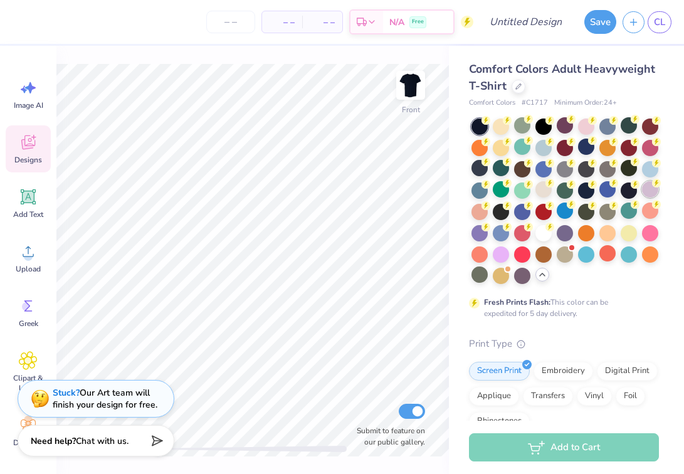
click at [650, 189] on div at bounding box center [650, 189] width 16 height 16
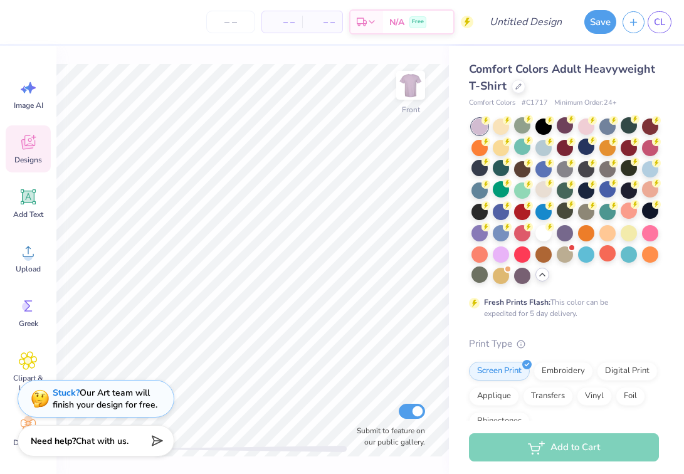
click at [642, 168] on div at bounding box center [650, 169] width 16 height 16
click at [542, 154] on div at bounding box center [544, 148] width 16 height 16
